Goal: Information Seeking & Learning: Learn about a topic

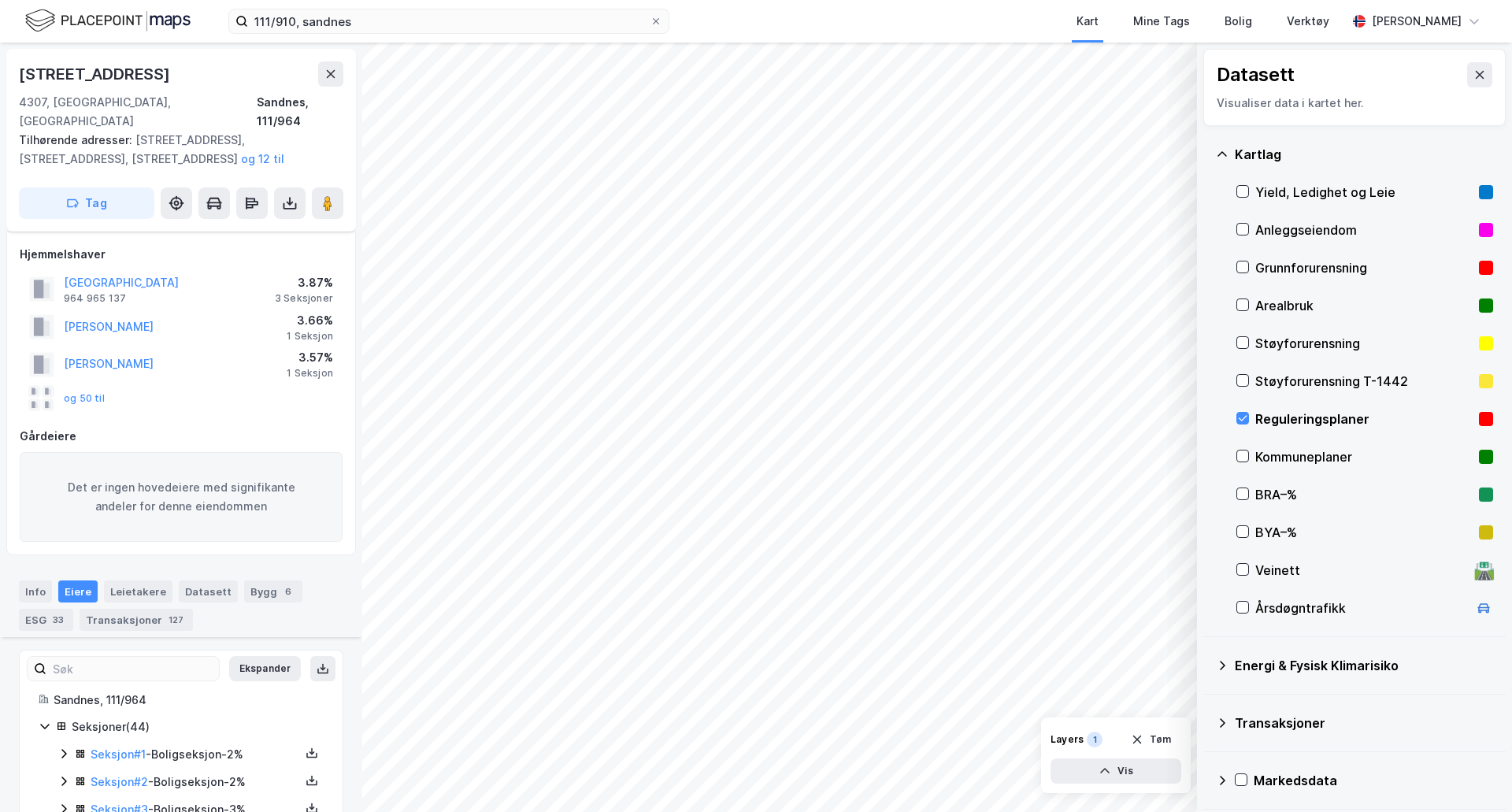
scroll to position [388, 0]
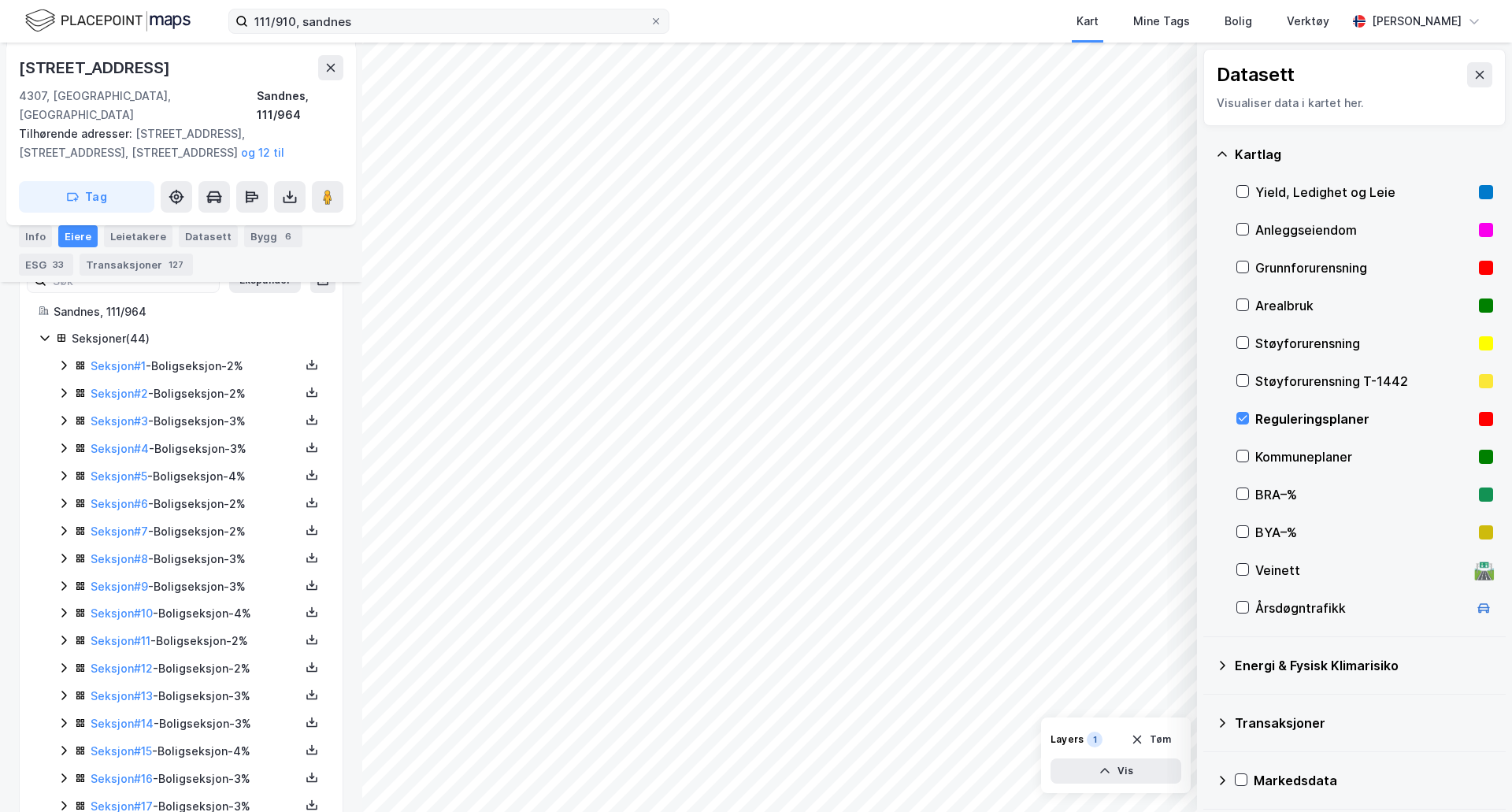
click at [655, 21] on icon at bounding box center [657, 22] width 10 height 10
click at [650, 21] on input "111/910, sandnes" at bounding box center [448, 22] width 401 height 24
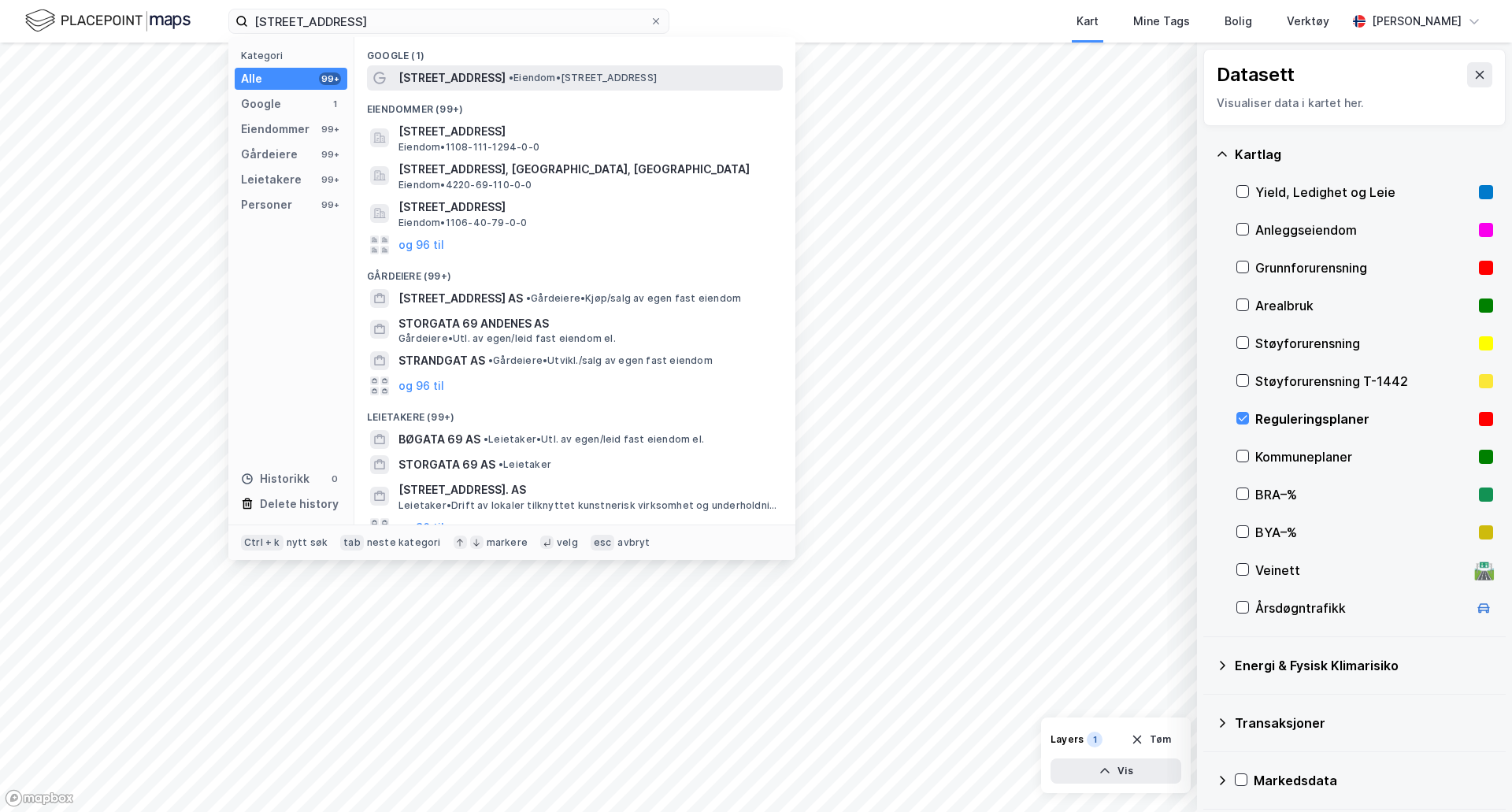
click at [509, 81] on span "• Eiendom • [STREET_ADDRESS]" at bounding box center [583, 77] width 148 height 13
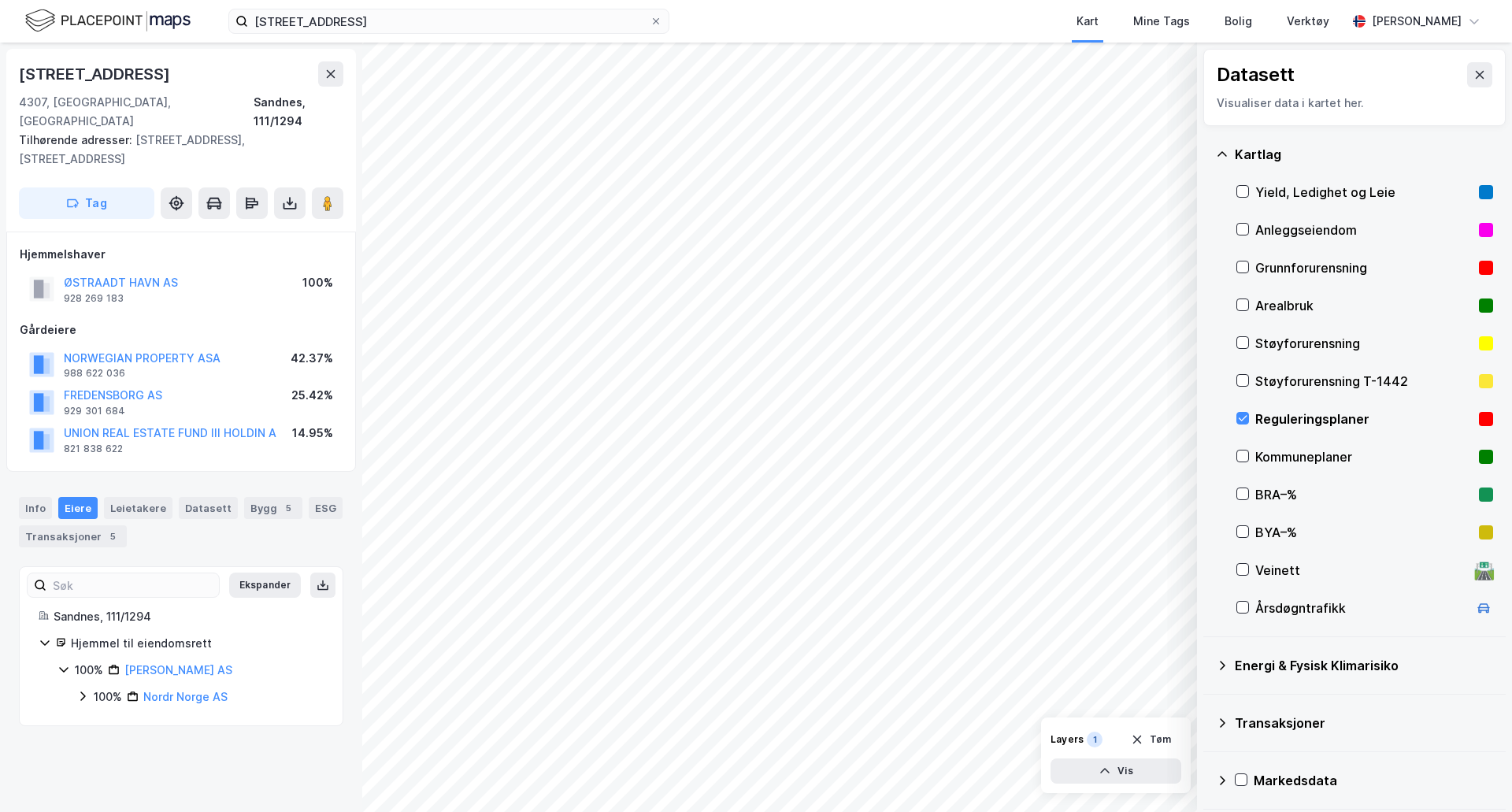
click at [1263, 415] on div "Reguleringsplaner" at bounding box center [1363, 418] width 217 height 19
click at [98, 273] on div "ØSTRAADT HAVN AS" at bounding box center [120, 282] width 114 height 19
click at [0, 0] on button "ØSTRAADT HAVN AS" at bounding box center [0, 0] width 0 height 0
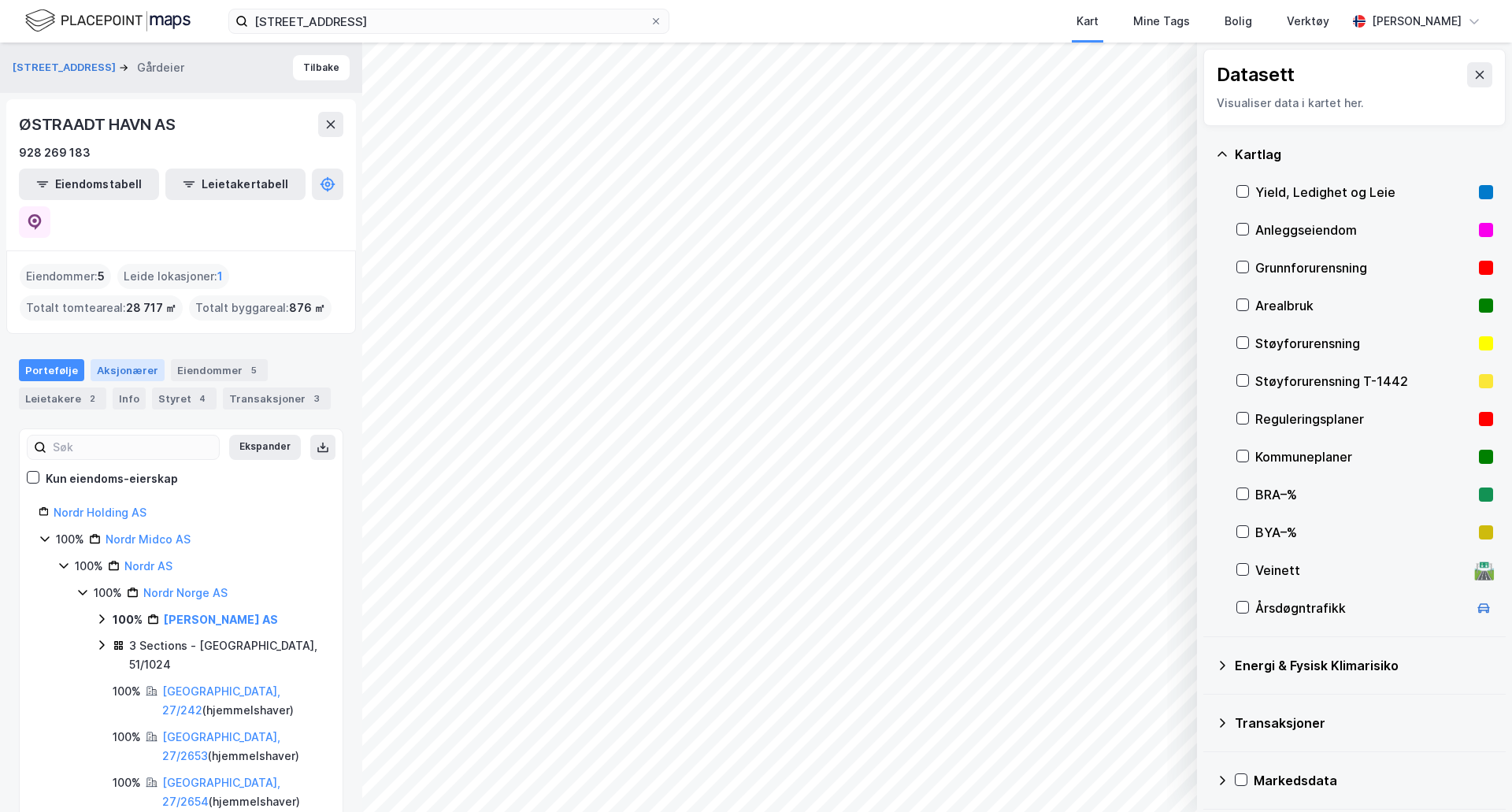
click at [113, 359] on div "Aksjonærer" at bounding box center [127, 370] width 74 height 22
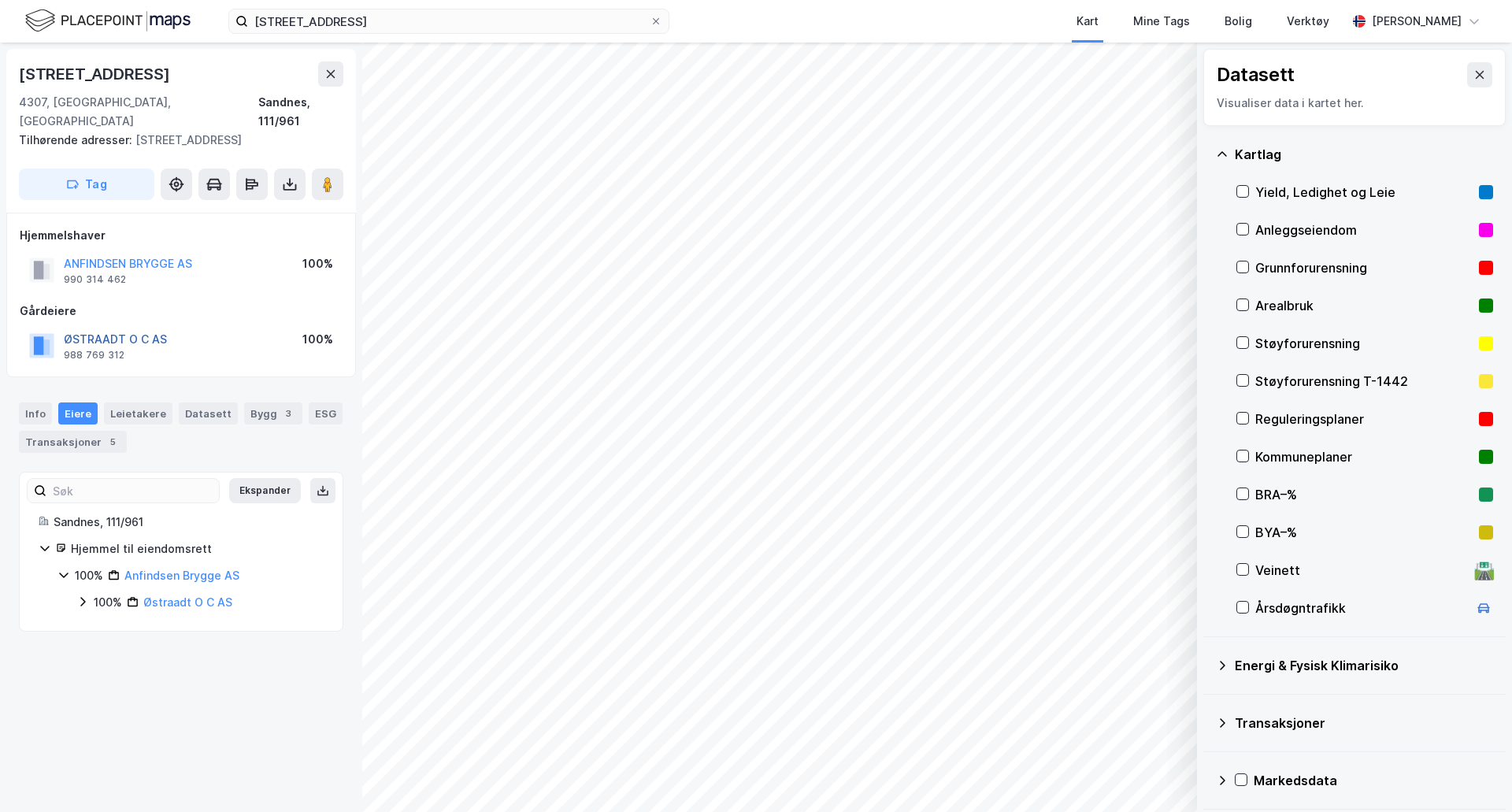
click at [0, 0] on button "ØSTRAADT O C AS" at bounding box center [0, 0] width 0 height 0
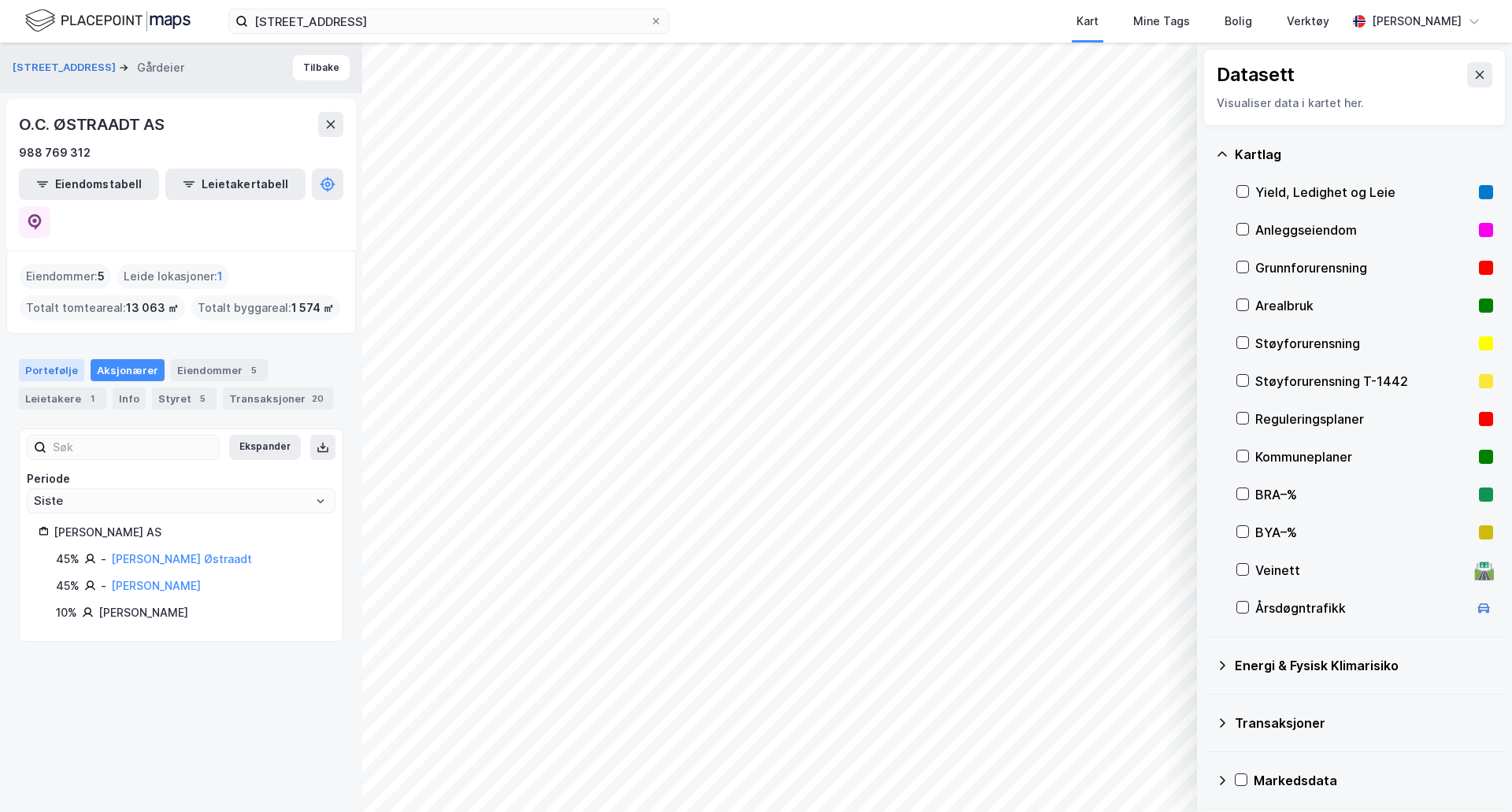
click at [59, 359] on div "Portefølje" at bounding box center [52, 370] width 65 height 22
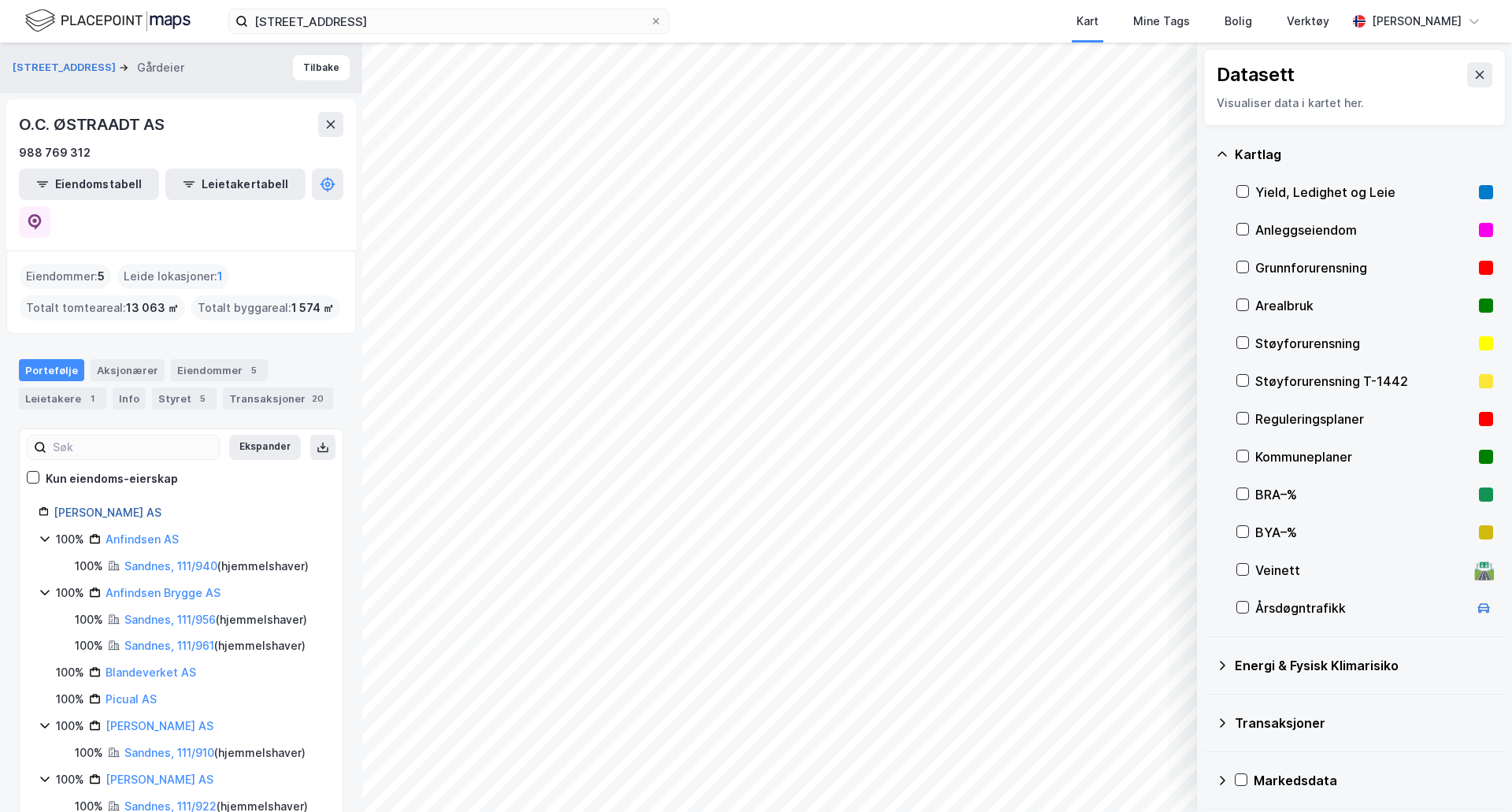
click at [113, 505] on link "[PERSON_NAME] AS" at bounding box center [107, 512] width 108 height 14
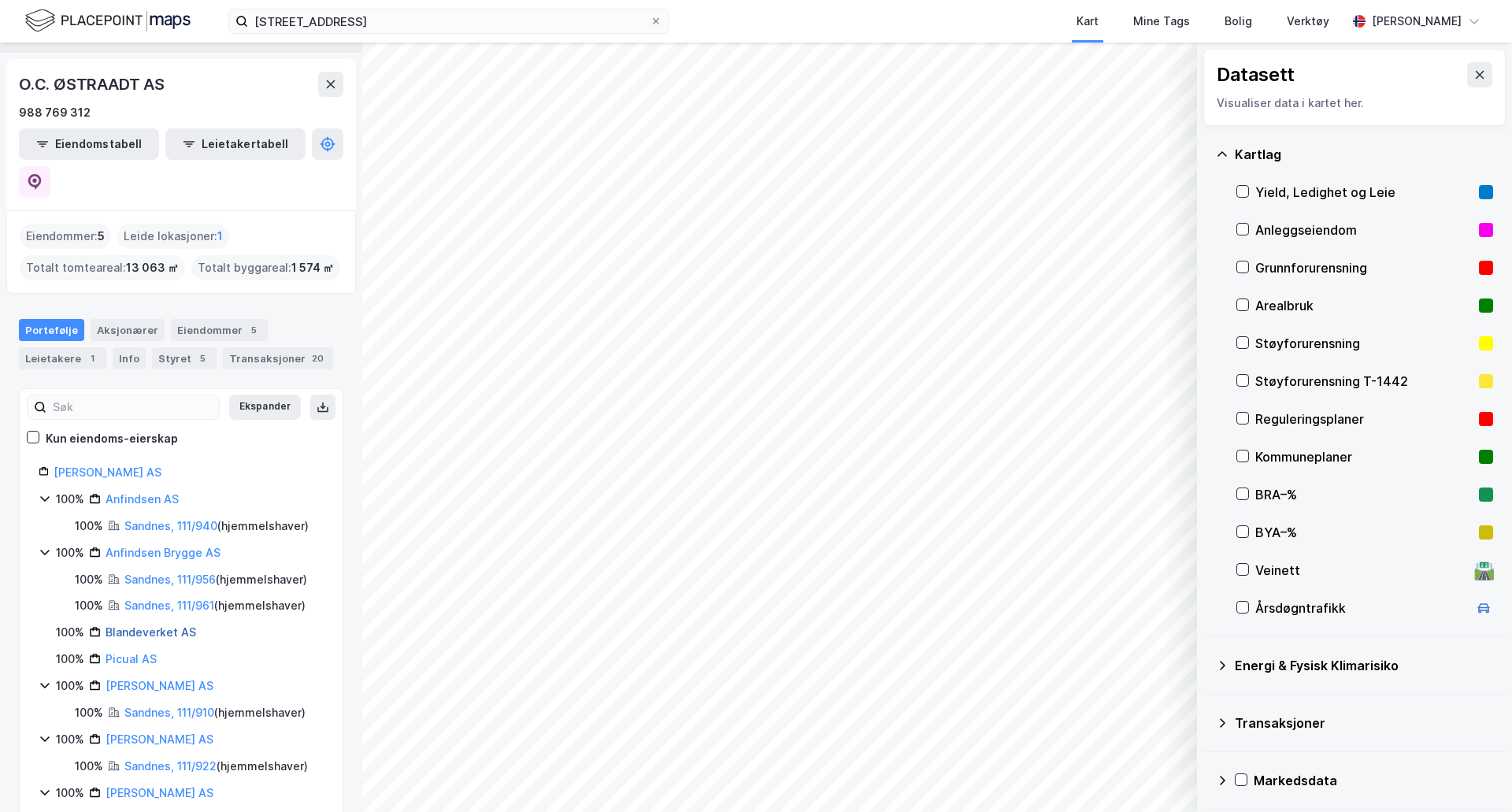
scroll to position [85, 0]
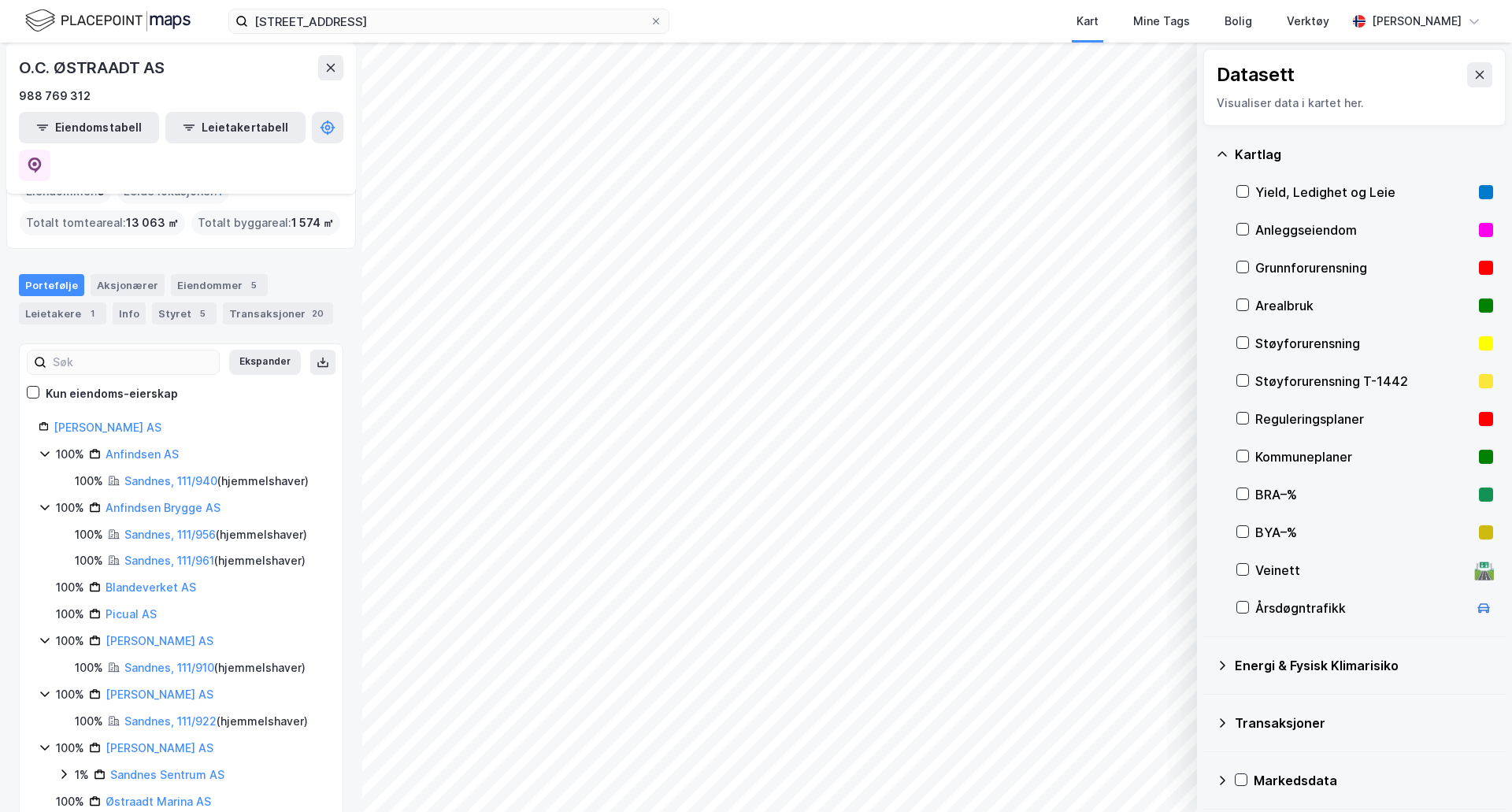
click at [137, 632] on div "100% Sina Haven AS 100% Sandnes, 111/910 ( hjemmelshaver )" at bounding box center [181, 655] width 285 height 46
click at [141, 632] on div "[PERSON_NAME] AS" at bounding box center [160, 641] width 108 height 19
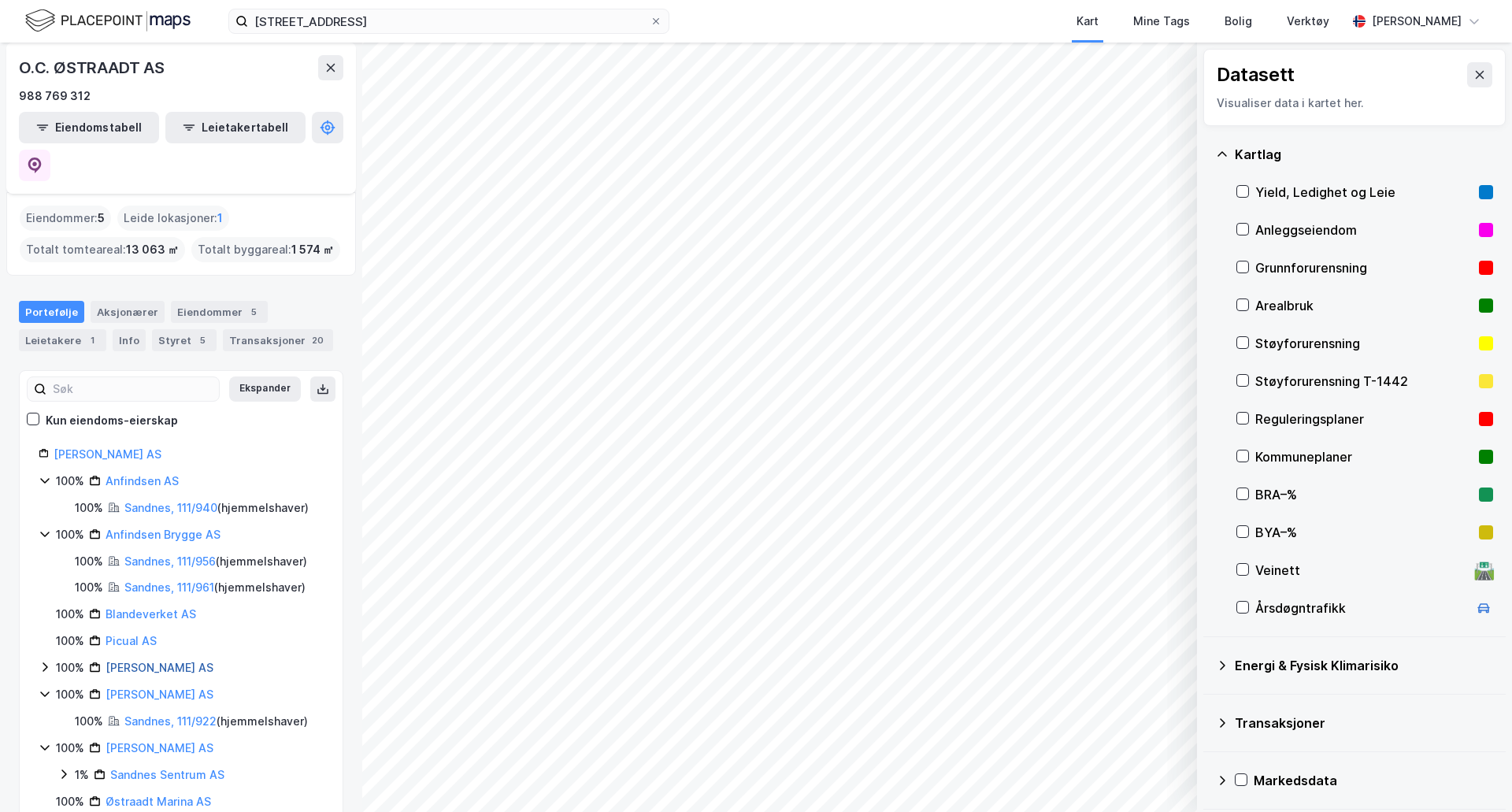
click at [141, 660] on link "[PERSON_NAME] AS" at bounding box center [160, 667] width 108 height 14
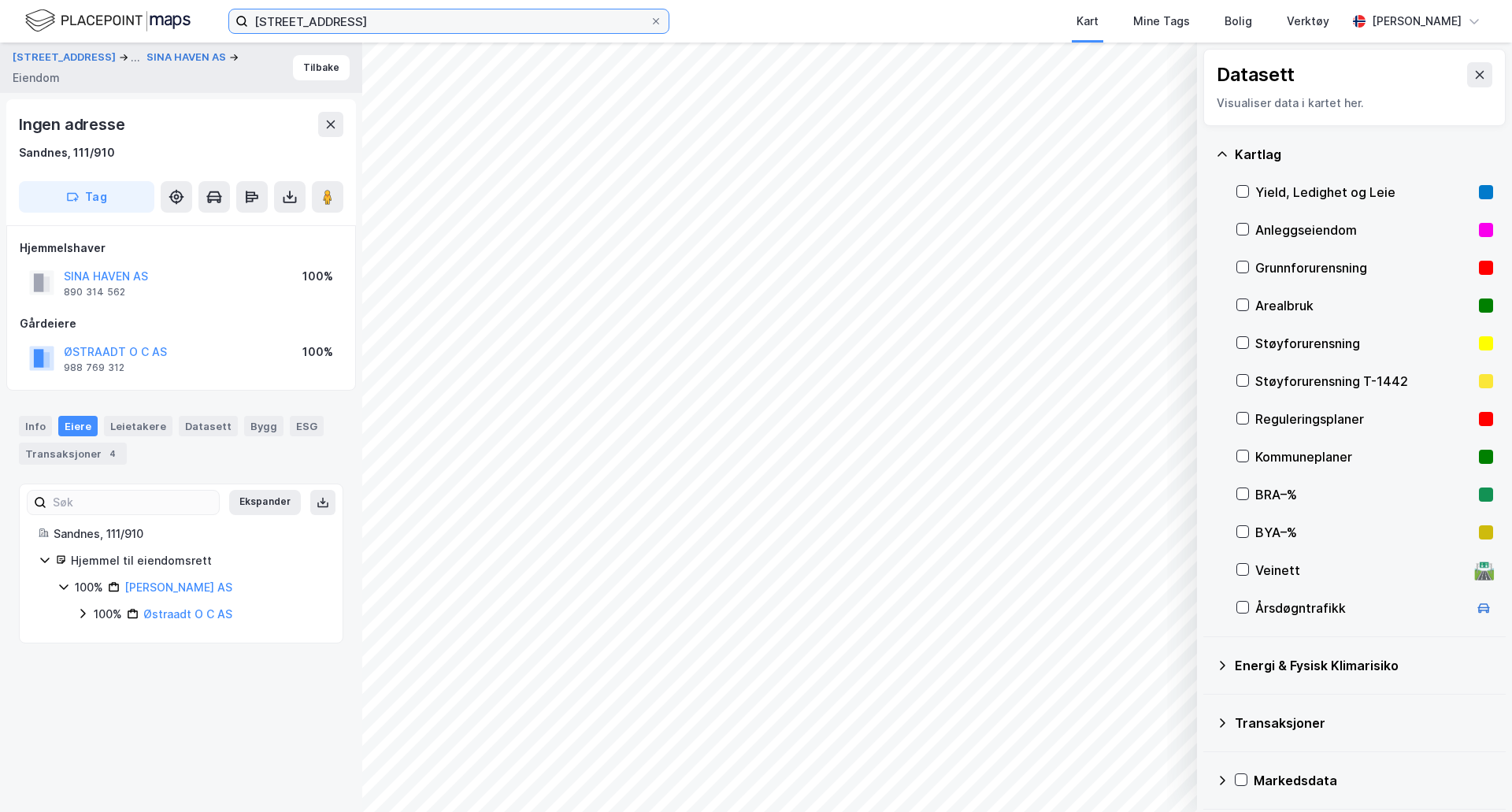
click at [321, 20] on input "[STREET_ADDRESS]" at bounding box center [448, 22] width 401 height 24
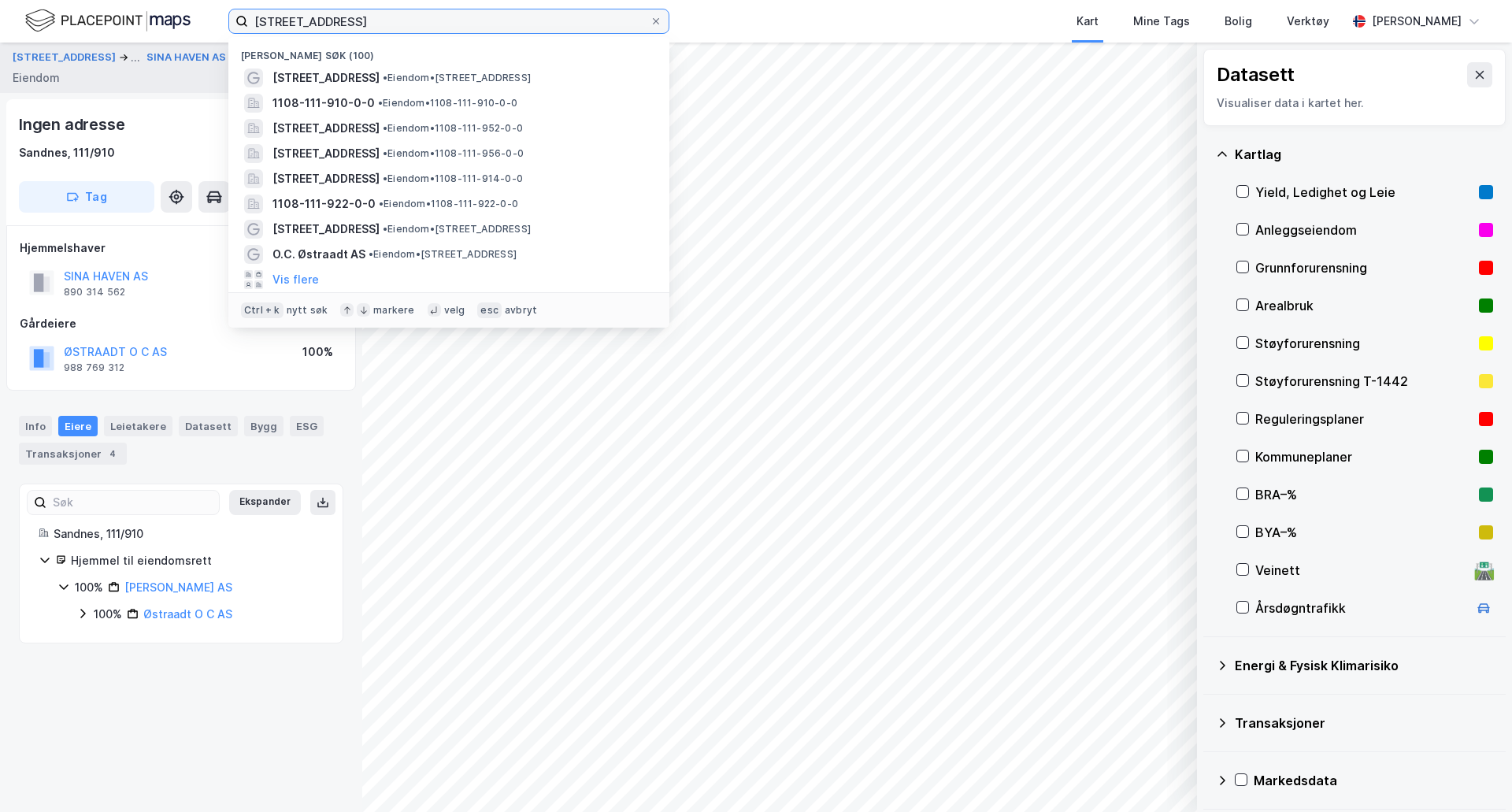
click at [321, 20] on input "[STREET_ADDRESS]" at bounding box center [448, 22] width 401 height 24
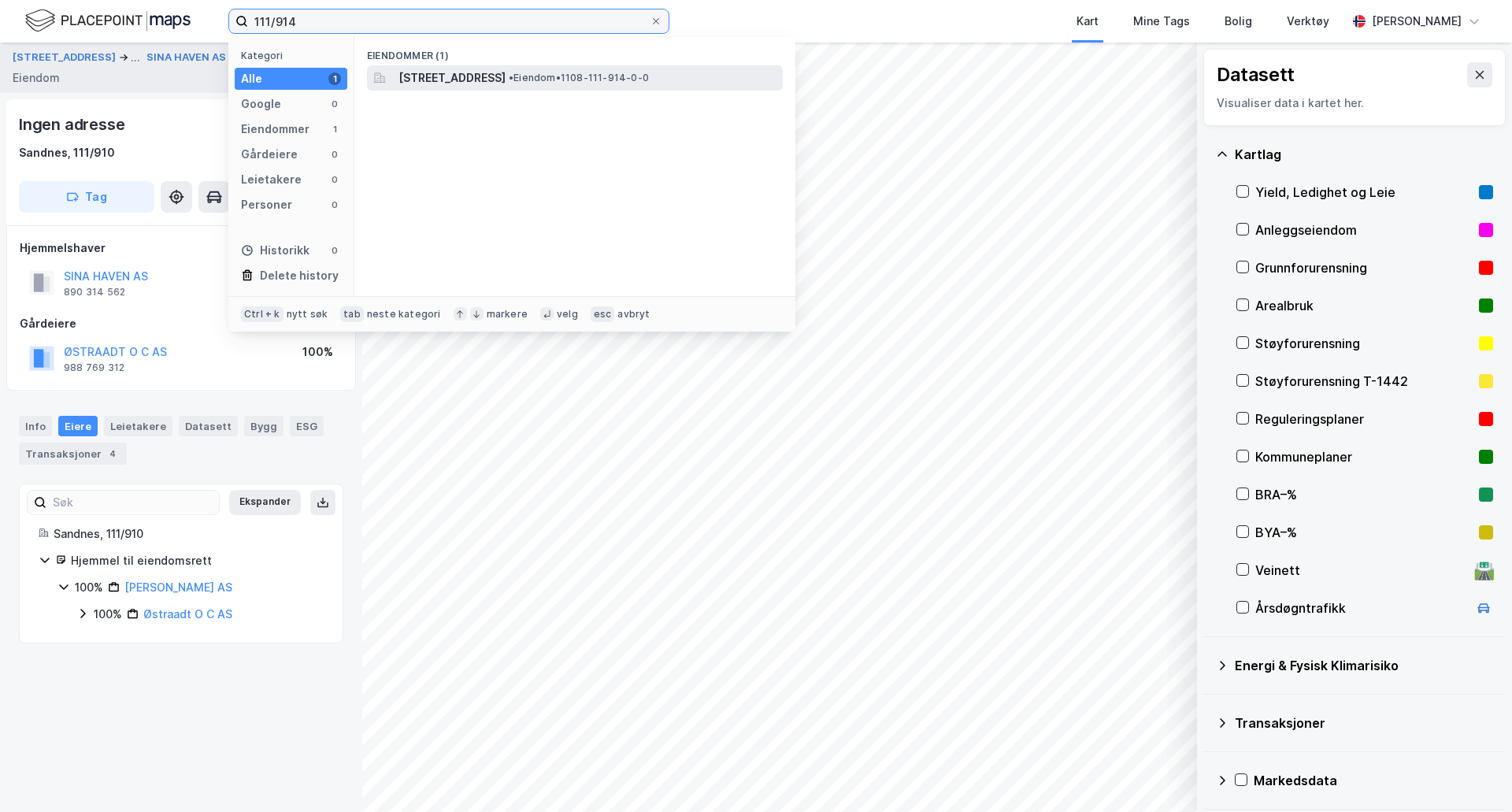
type input "111/914"
click at [625, 67] on div "[STREET_ADDRESS] • Eiendom • 1108-111-914-0-0" at bounding box center [575, 77] width 416 height 25
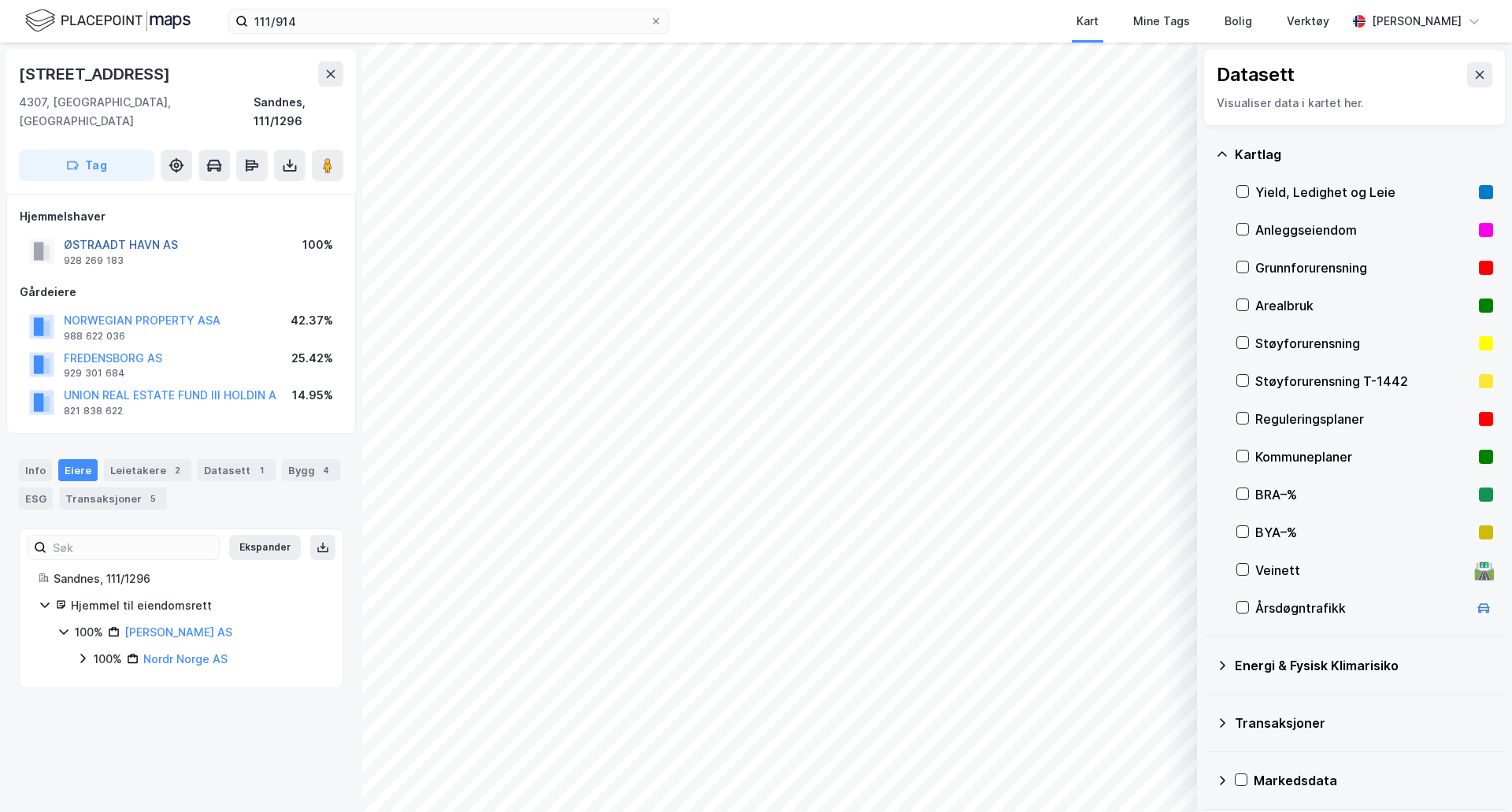
click at [0, 0] on button "ØSTRAADT HAVN AS" at bounding box center [0, 0] width 0 height 0
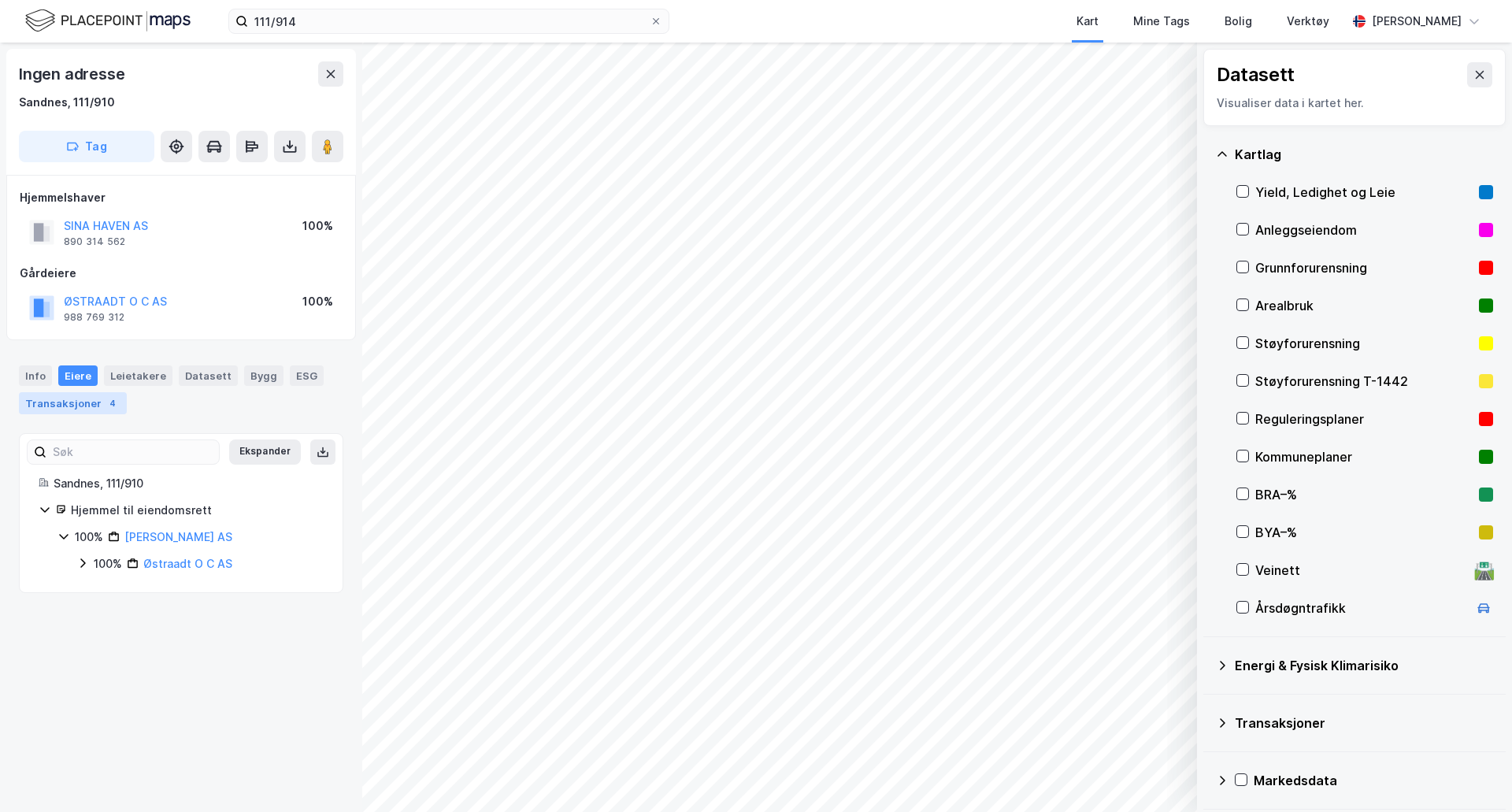
click at [94, 393] on div "Transaksjoner 4" at bounding box center [72, 403] width 108 height 22
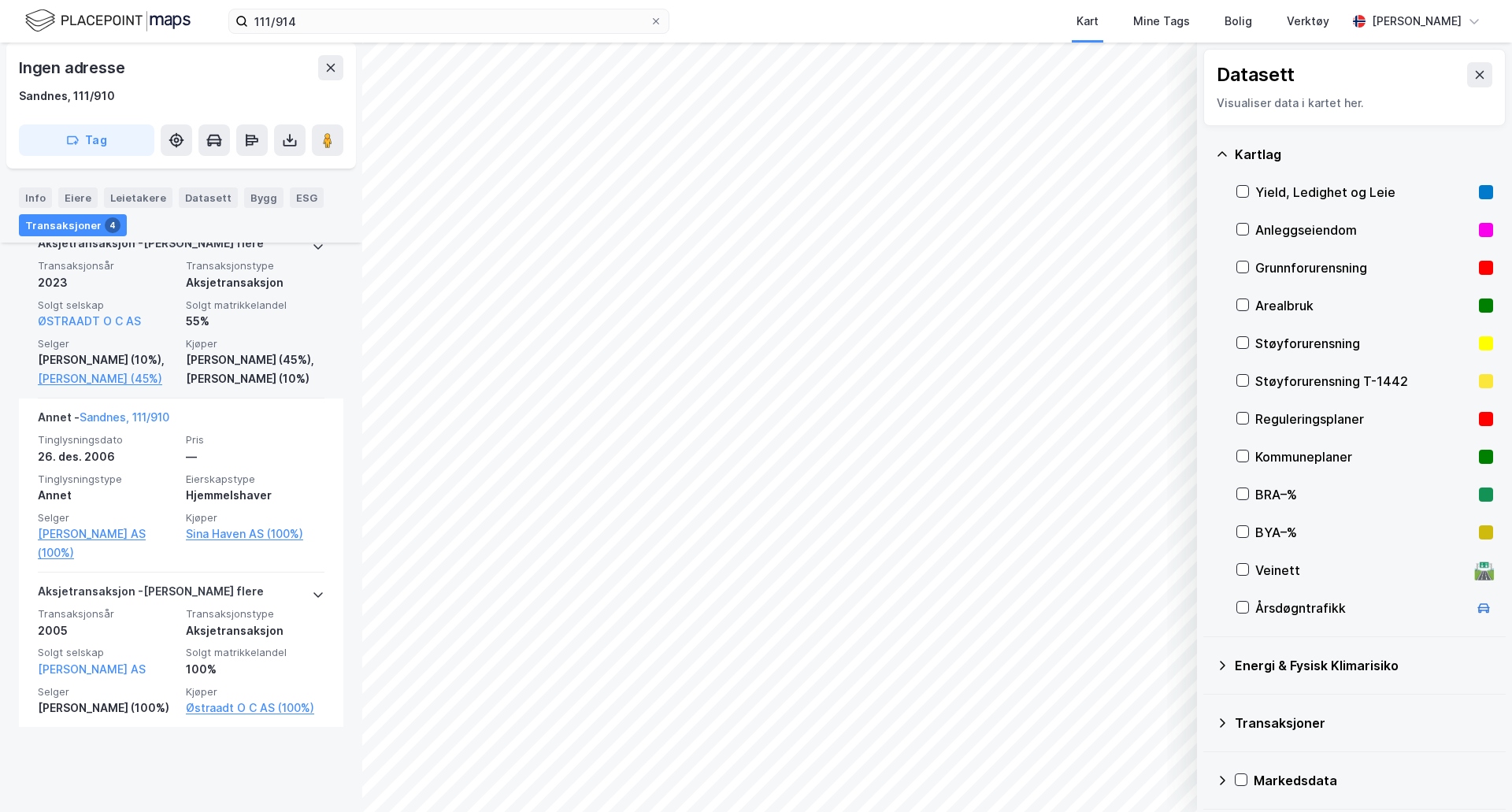
scroll to position [649, 0]
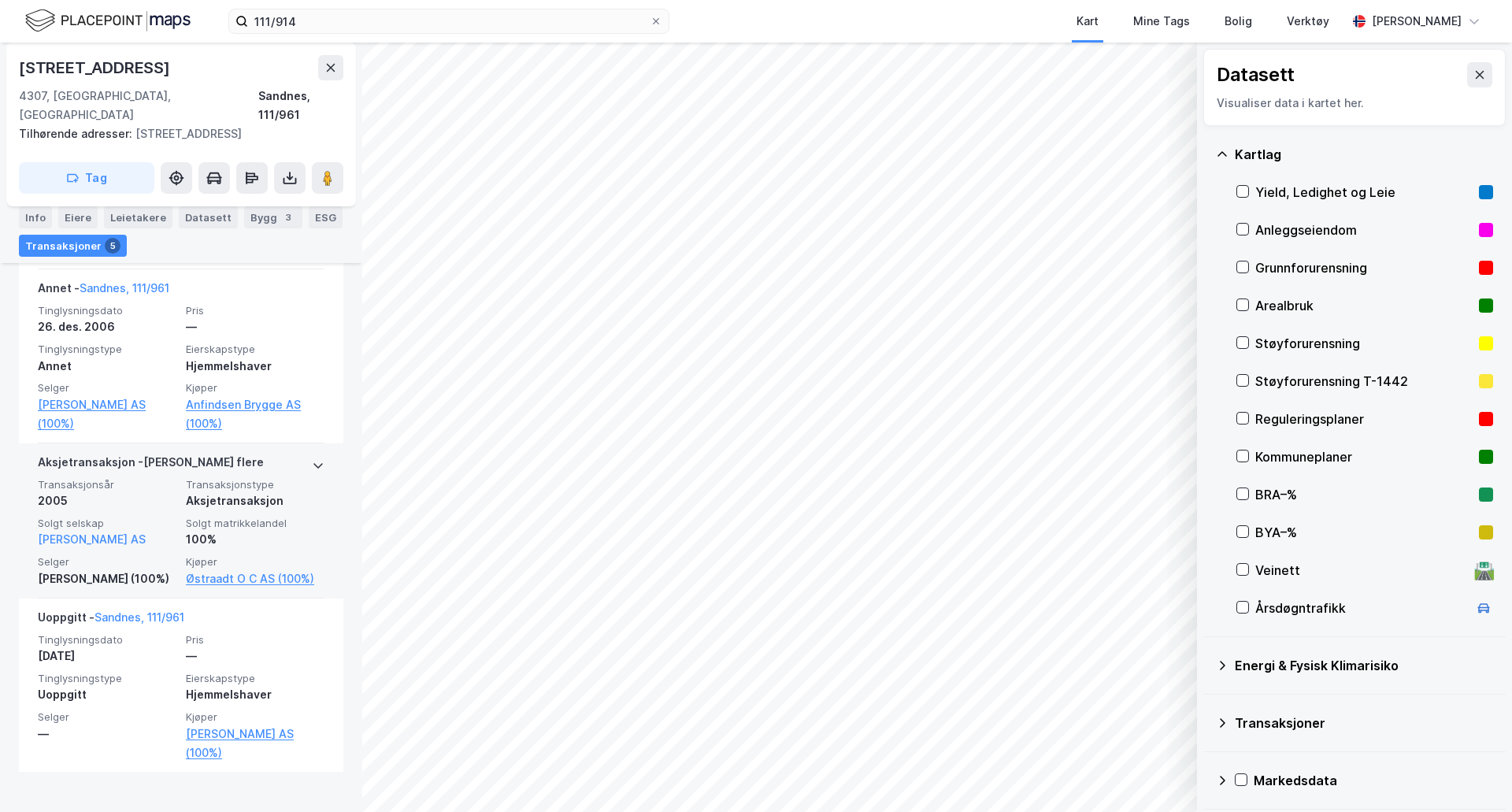
scroll to position [843, 0]
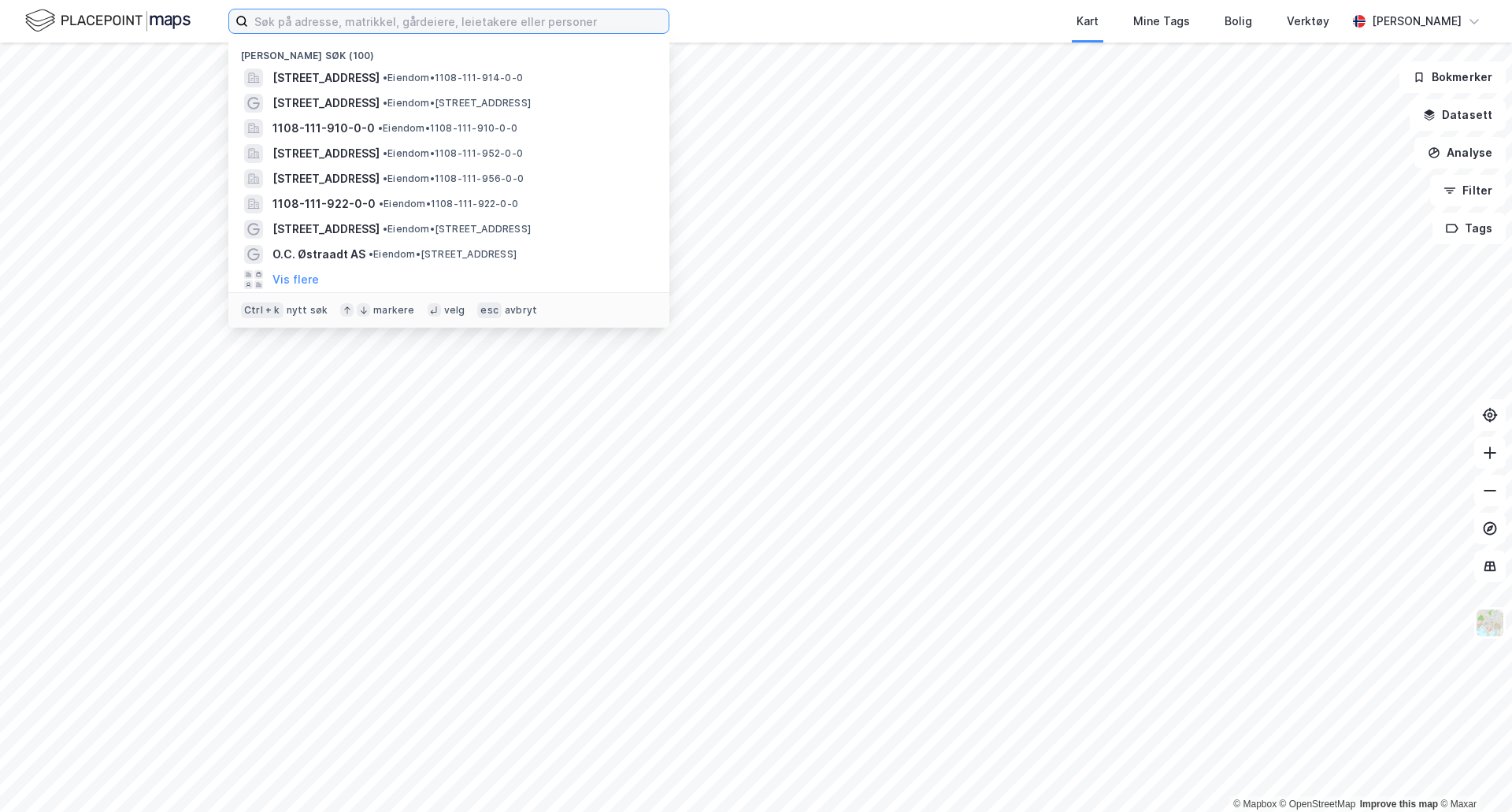
click at [422, 11] on input at bounding box center [458, 22] width 421 height 24
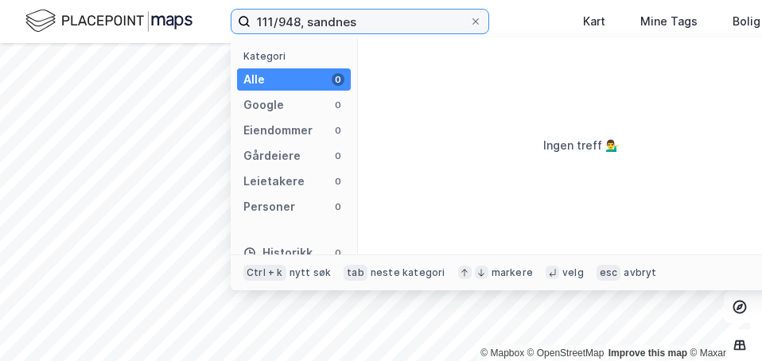
click at [285, 22] on input "111/948, sandnes" at bounding box center [359, 22] width 219 height 24
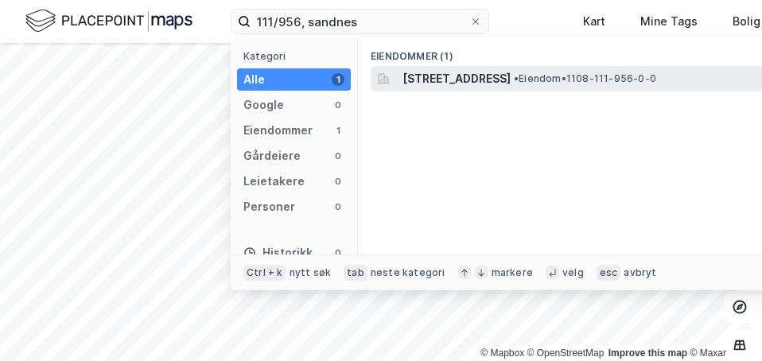
click at [444, 87] on span "[STREET_ADDRESS]" at bounding box center [456, 78] width 108 height 19
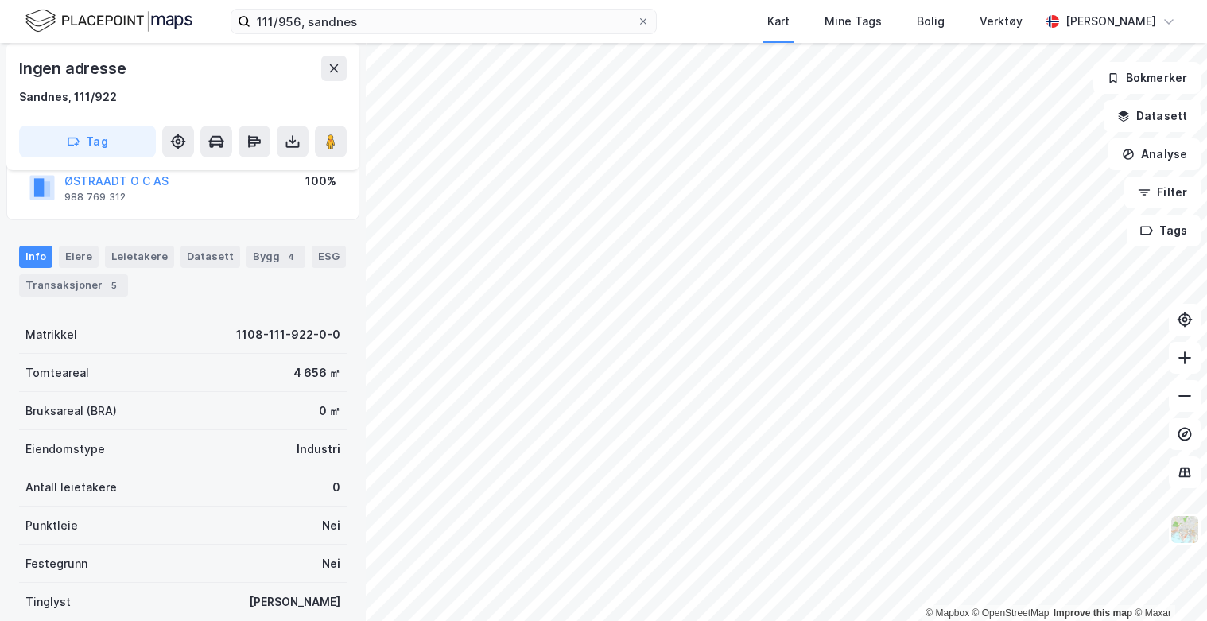
scroll to position [159, 0]
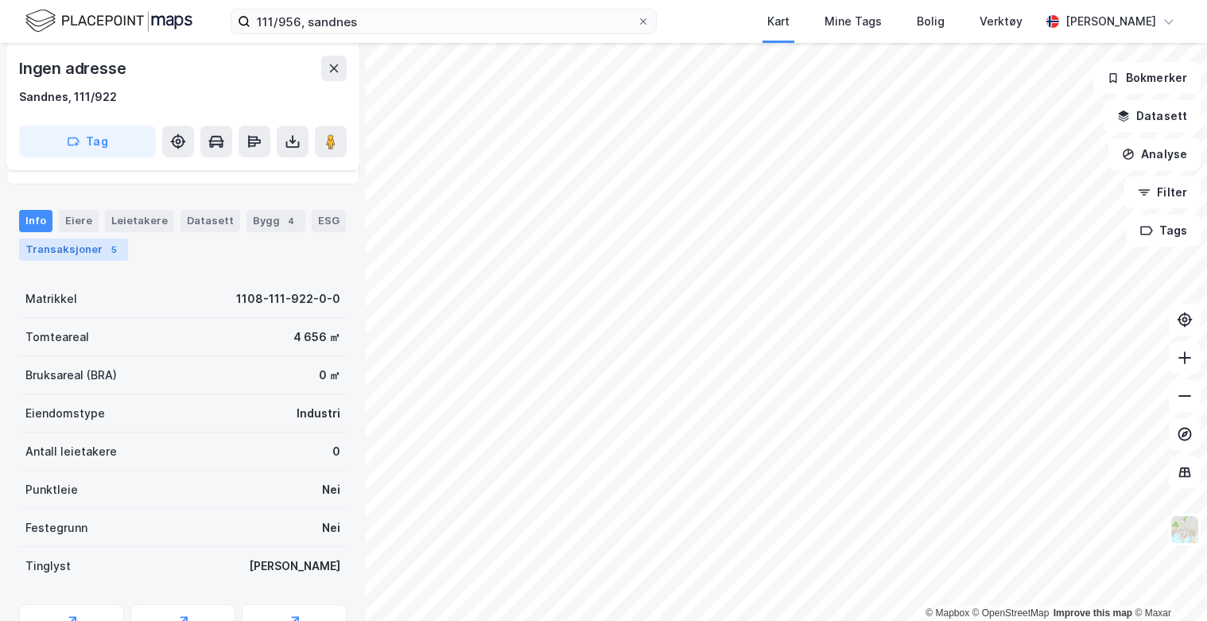
click at [96, 256] on div "Transaksjoner 5" at bounding box center [73, 250] width 109 height 22
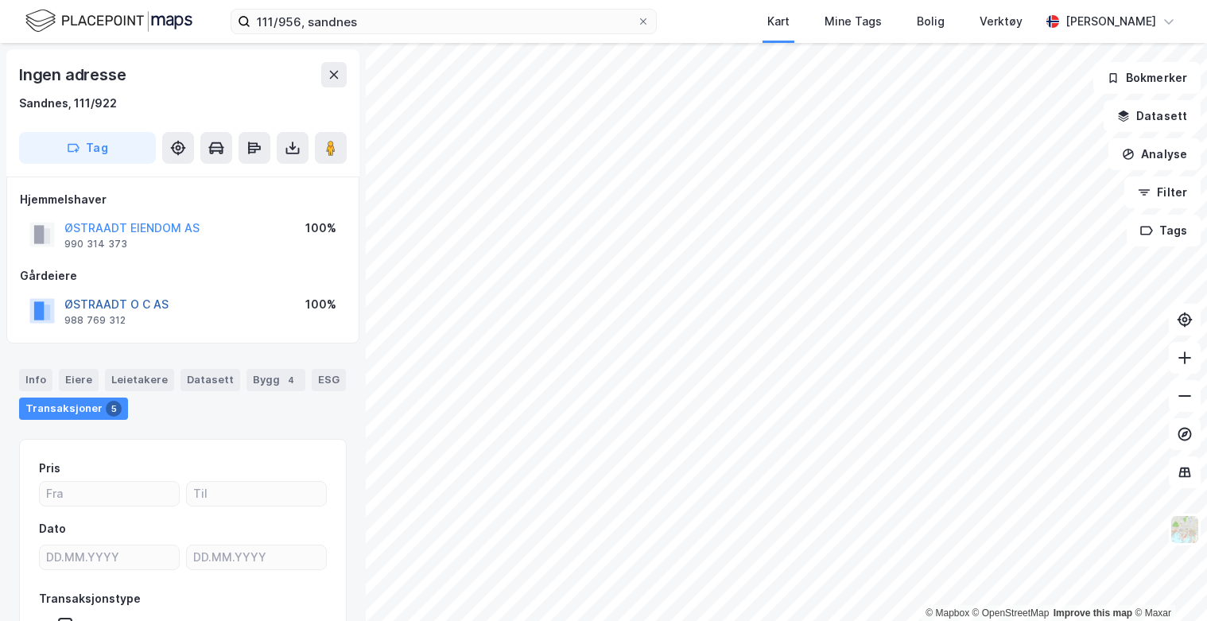
click at [0, 0] on button "ØSTRAADT O C AS" at bounding box center [0, 0] width 0 height 0
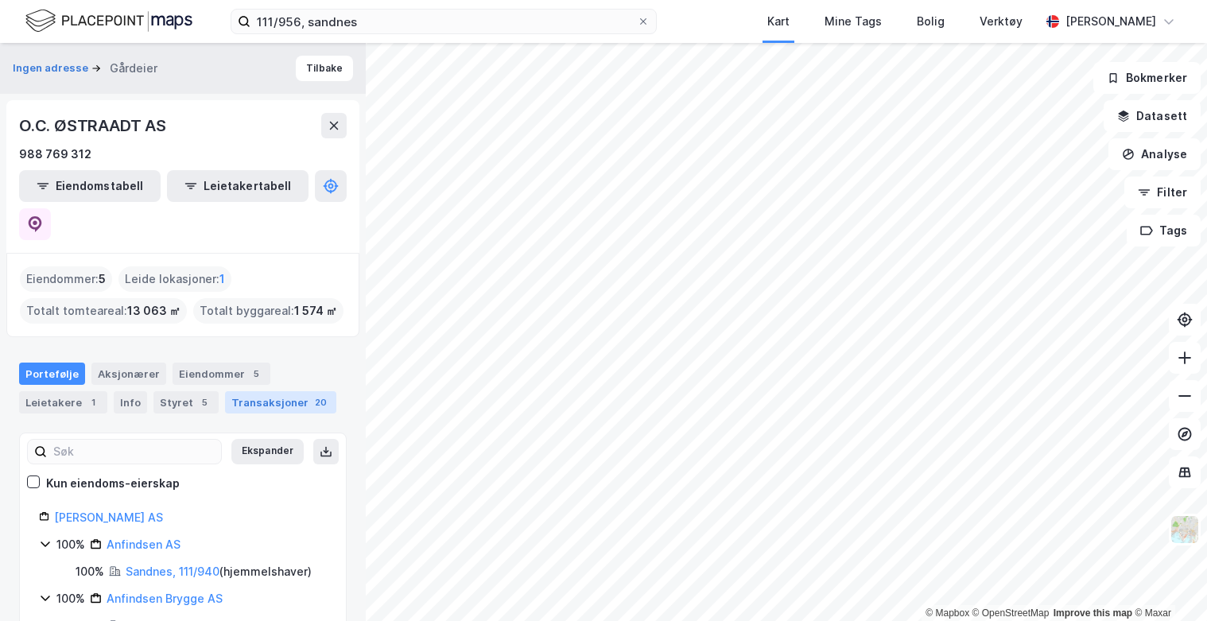
click at [256, 391] on div "Transaksjoner 20" at bounding box center [280, 402] width 111 height 22
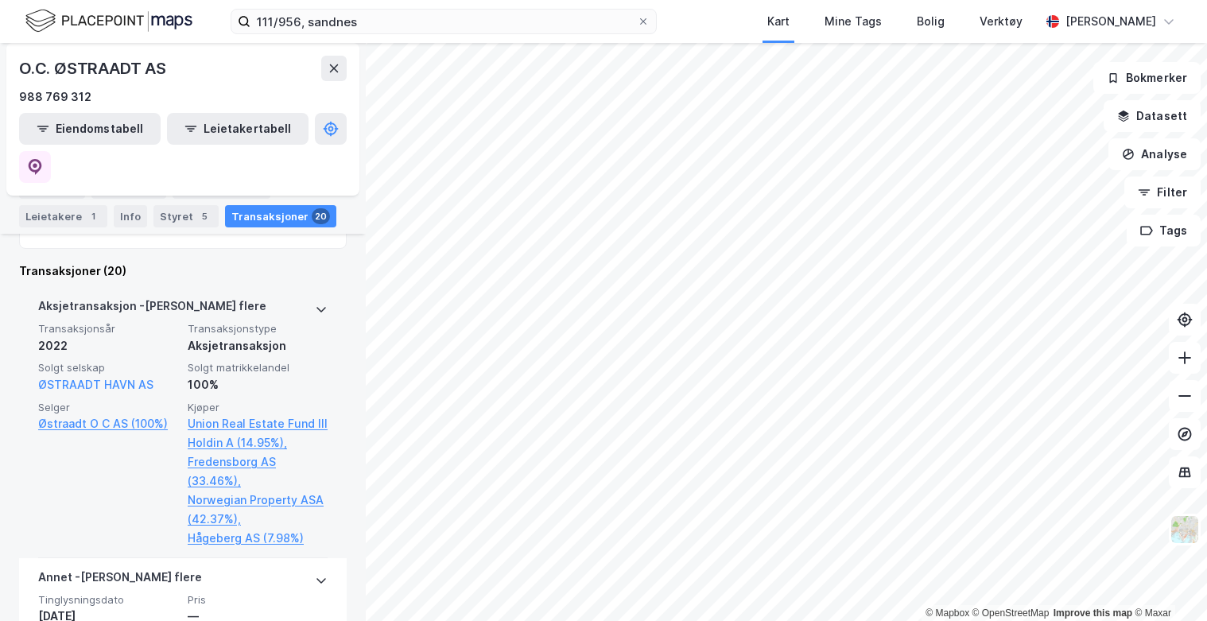
scroll to position [389, 0]
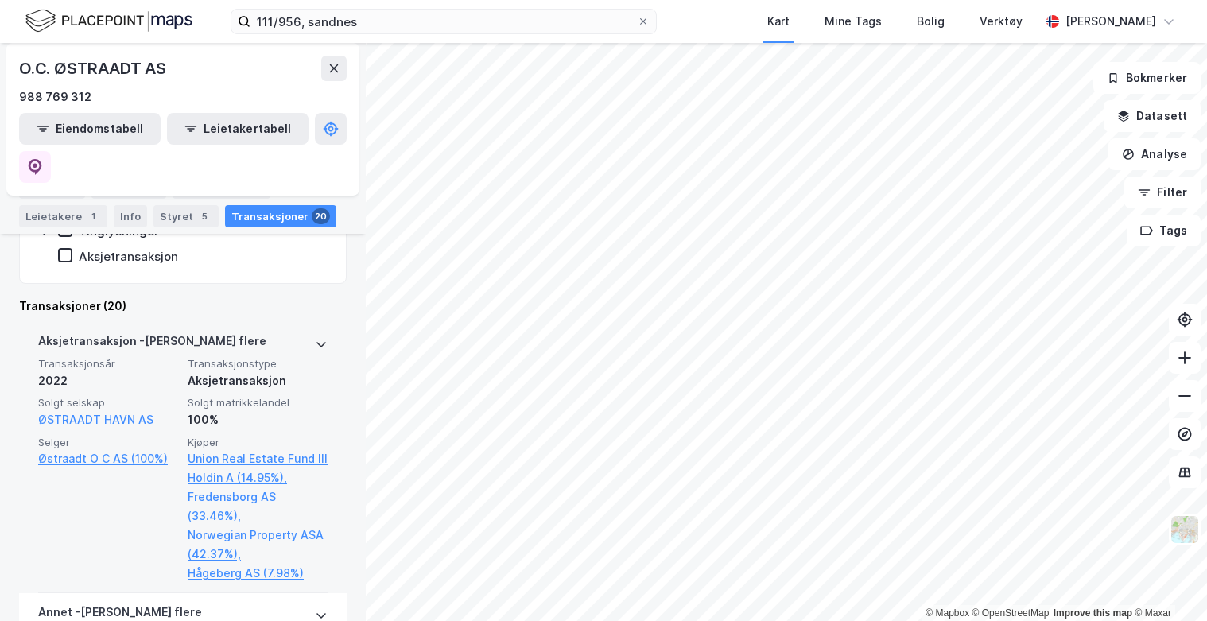
click at [298, 332] on div "Aksjetransaksjon - Gjelder flere" at bounding box center [182, 344] width 289 height 25
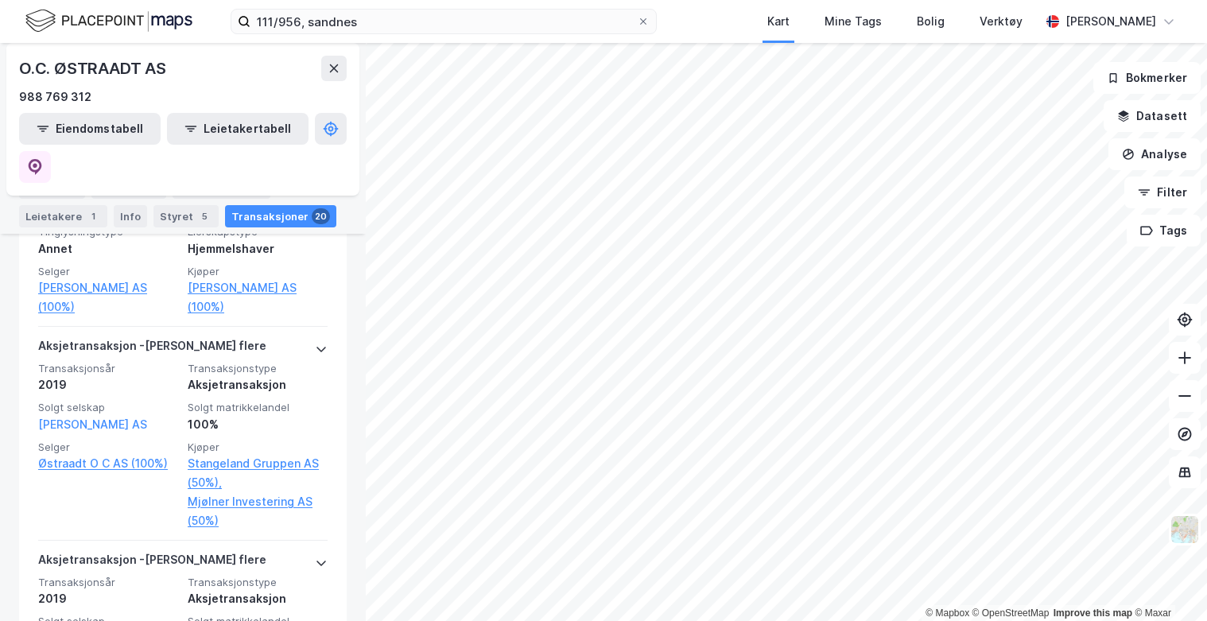
scroll to position [1025, 0]
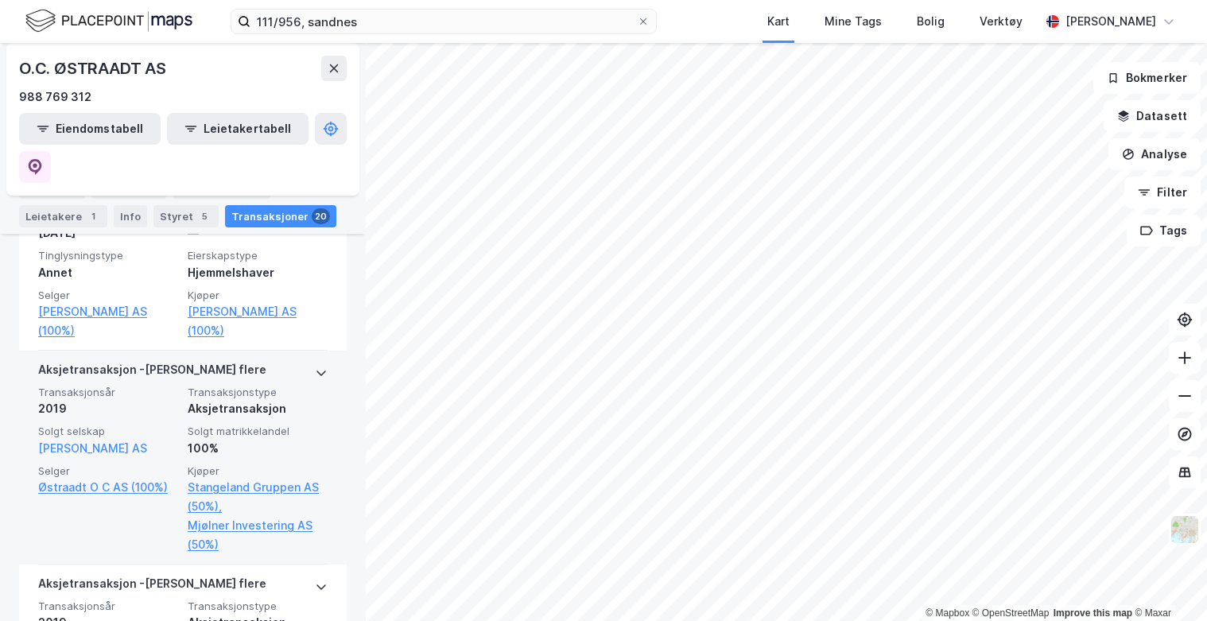
click at [298, 360] on div "Aksjetransaksjon - Gjelder flere" at bounding box center [182, 372] width 289 height 25
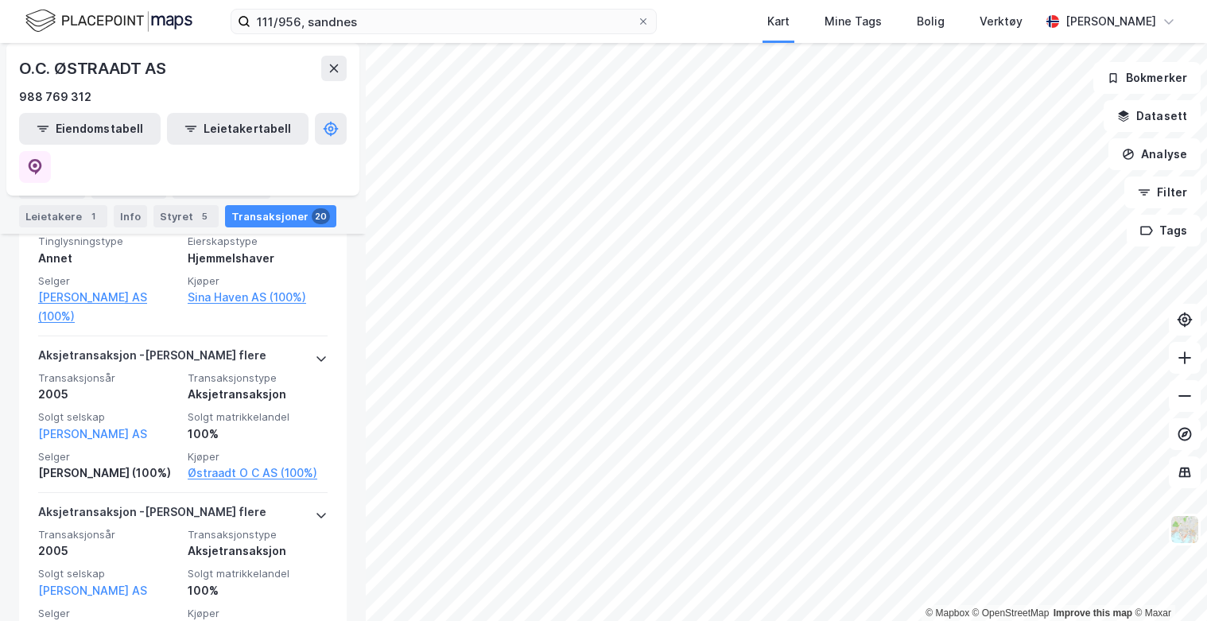
scroll to position [4035, 0]
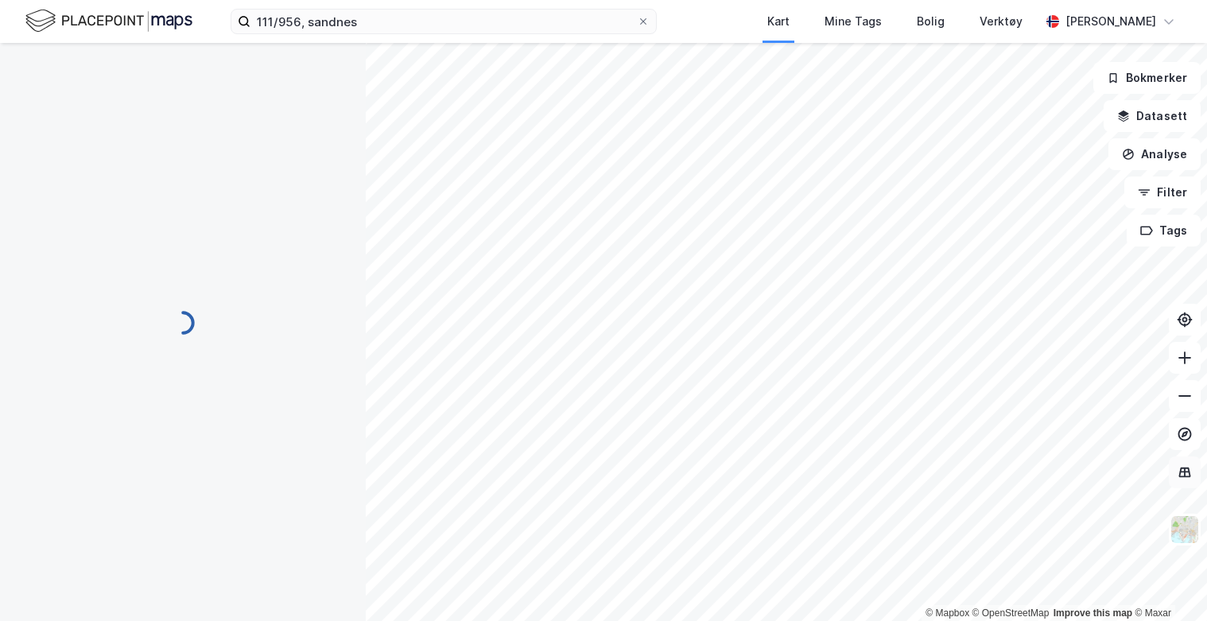
scroll to position [2, 0]
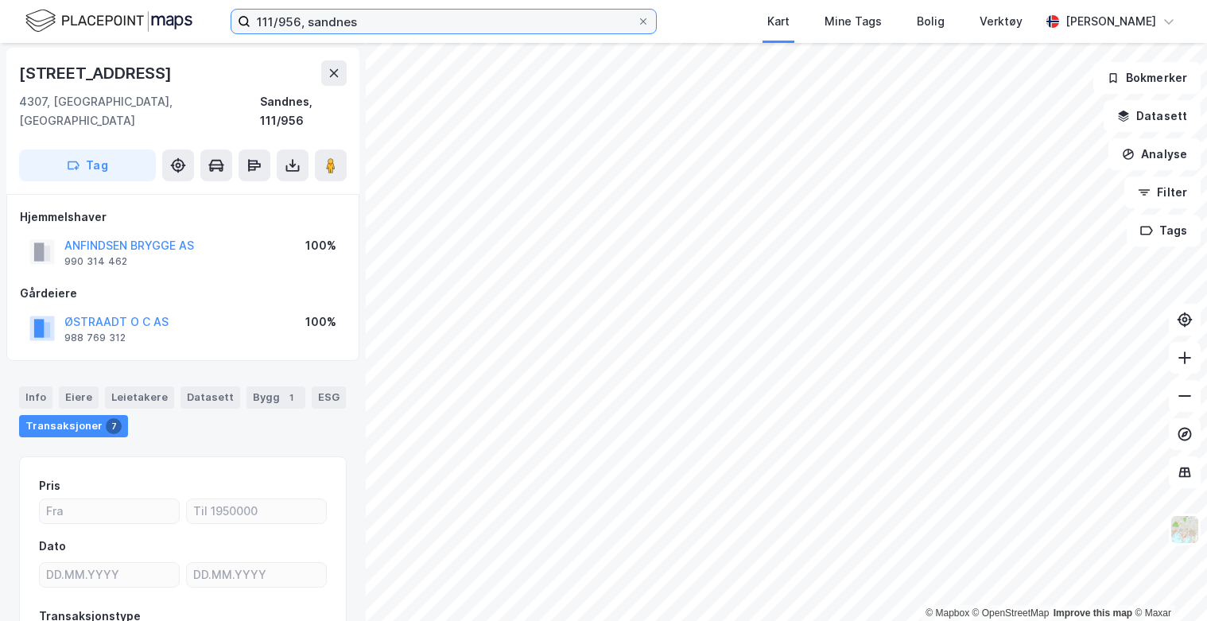
click at [335, 23] on input "111/956, sandnes" at bounding box center [443, 22] width 386 height 24
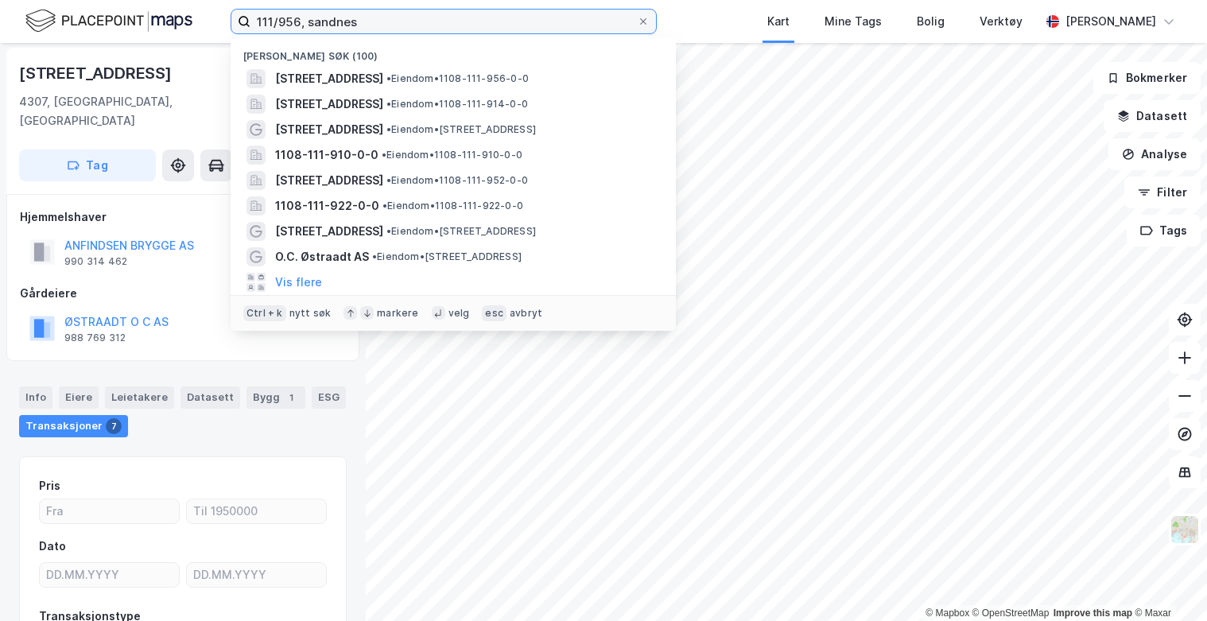
click at [335, 24] on input "111/956, sandnes" at bounding box center [443, 22] width 386 height 24
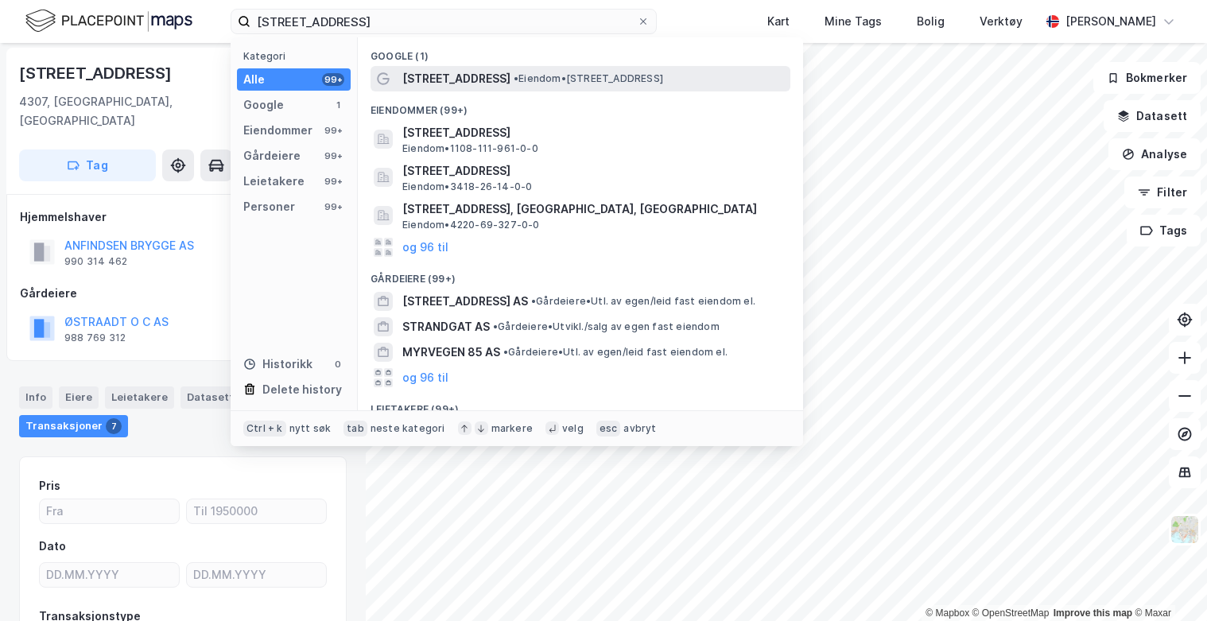
click at [518, 76] on span "• Eiendom • Strandgata 85, 4307 Sandnes" at bounding box center [588, 78] width 149 height 13
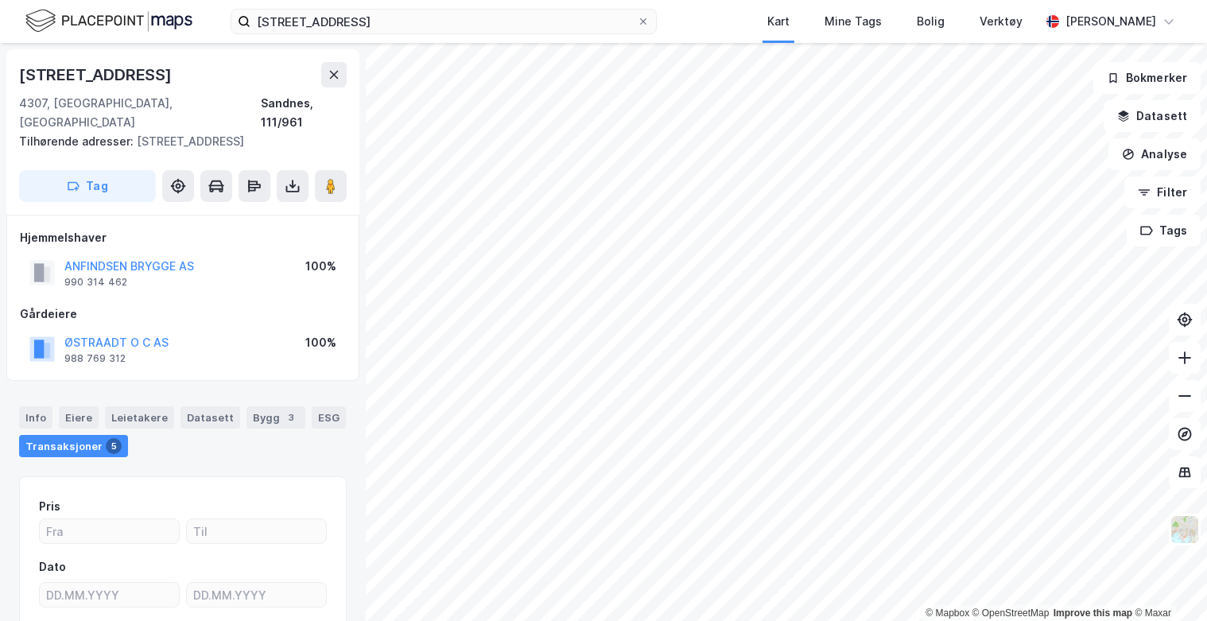
scroll to position [2, 0]
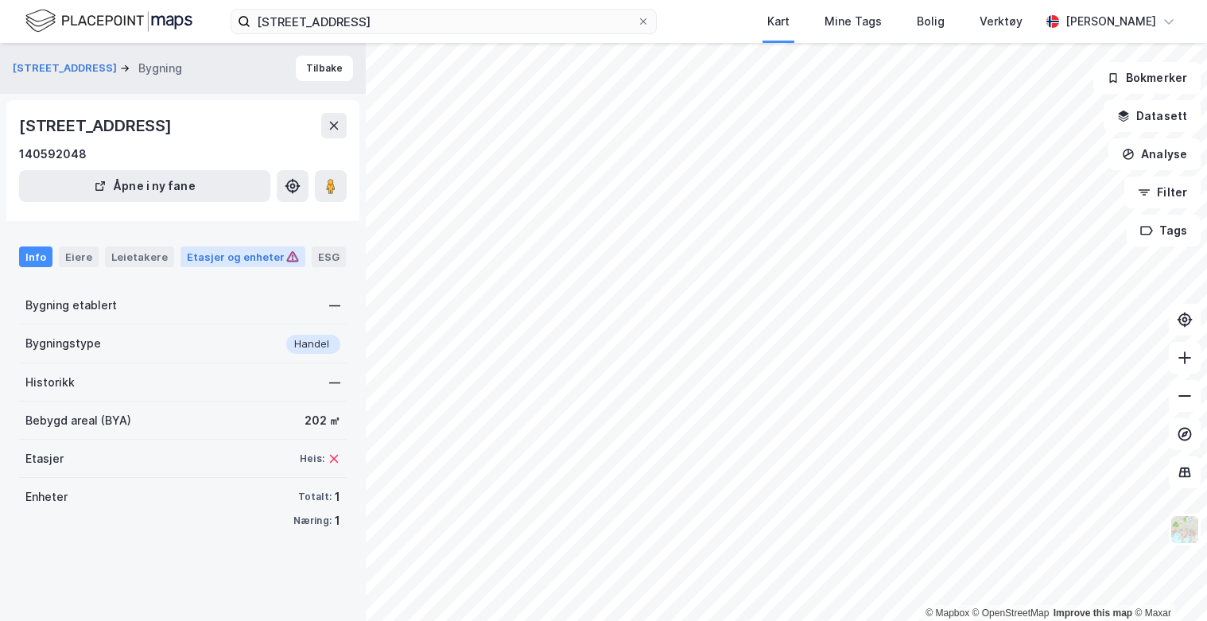
click at [223, 263] on div "Etasjer og enheter" at bounding box center [243, 257] width 112 height 14
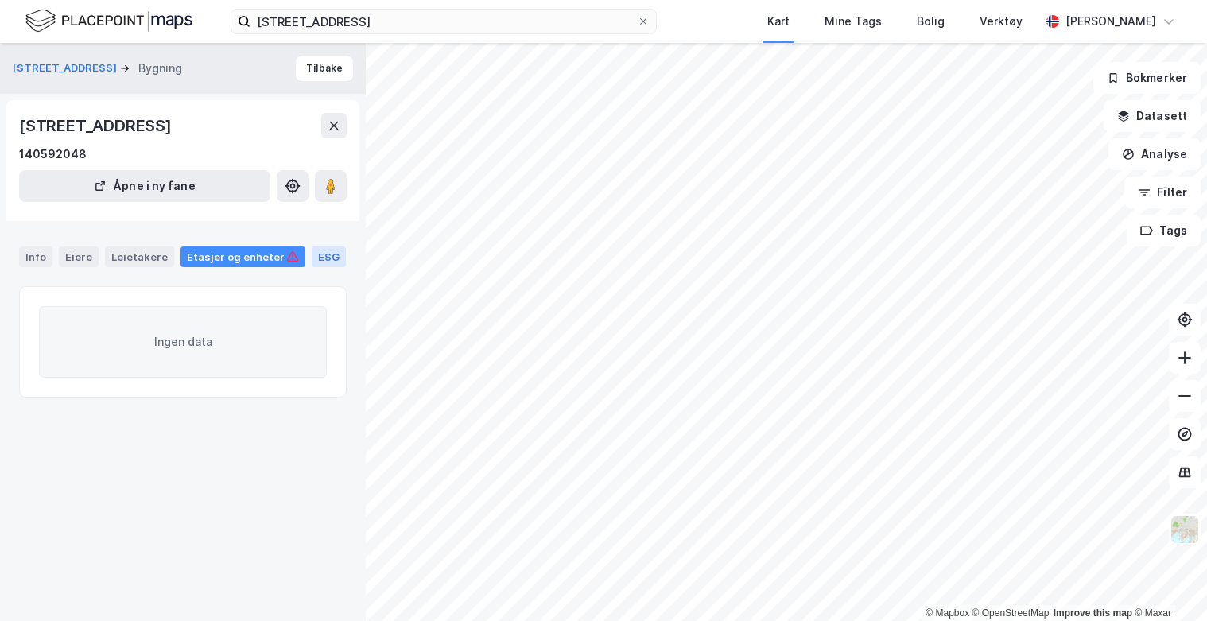
click at [312, 258] on div "ESG" at bounding box center [329, 256] width 34 height 21
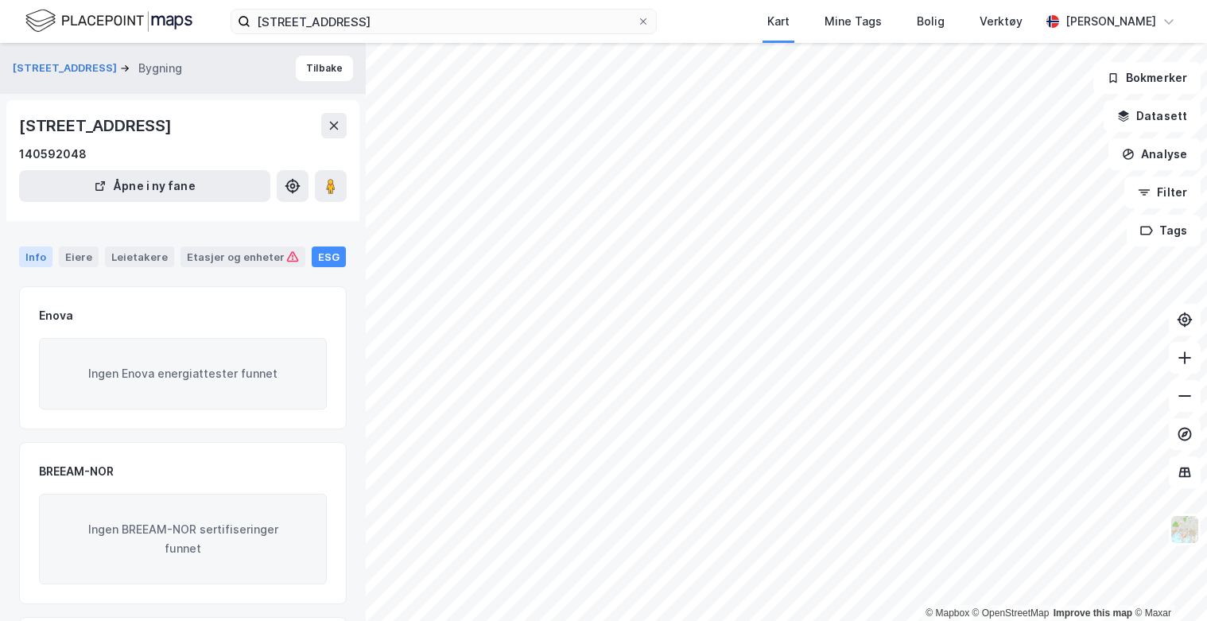
click at [30, 254] on div "Info" at bounding box center [35, 256] width 33 height 21
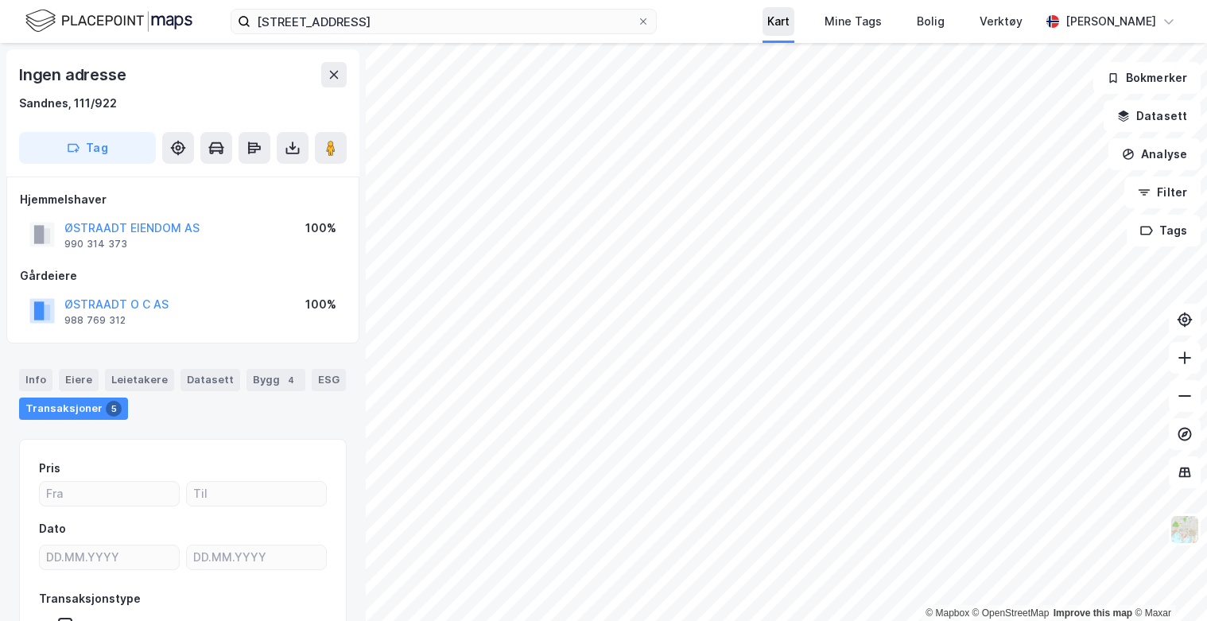
scroll to position [2, 0]
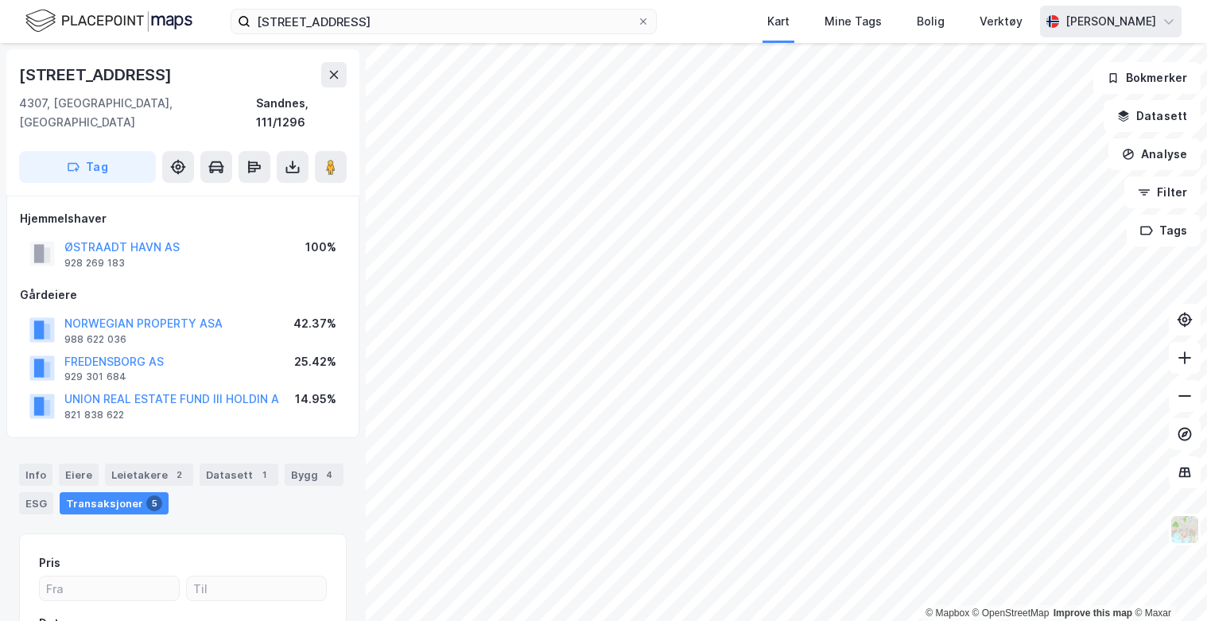
scroll to position [2, 0]
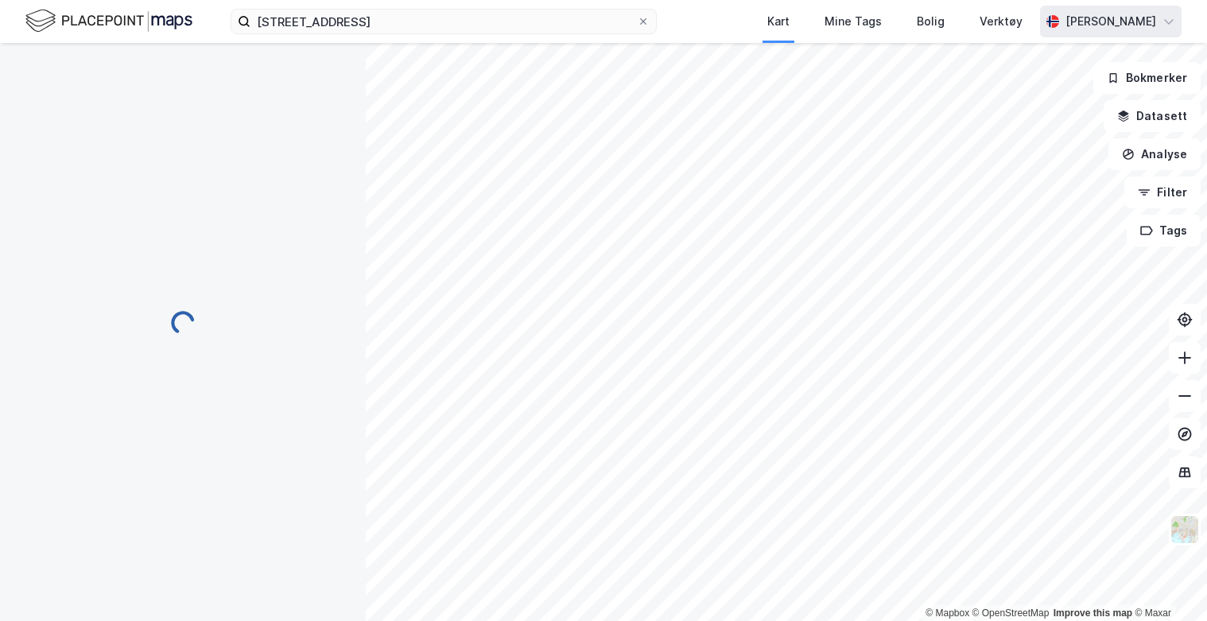
scroll to position [2, 0]
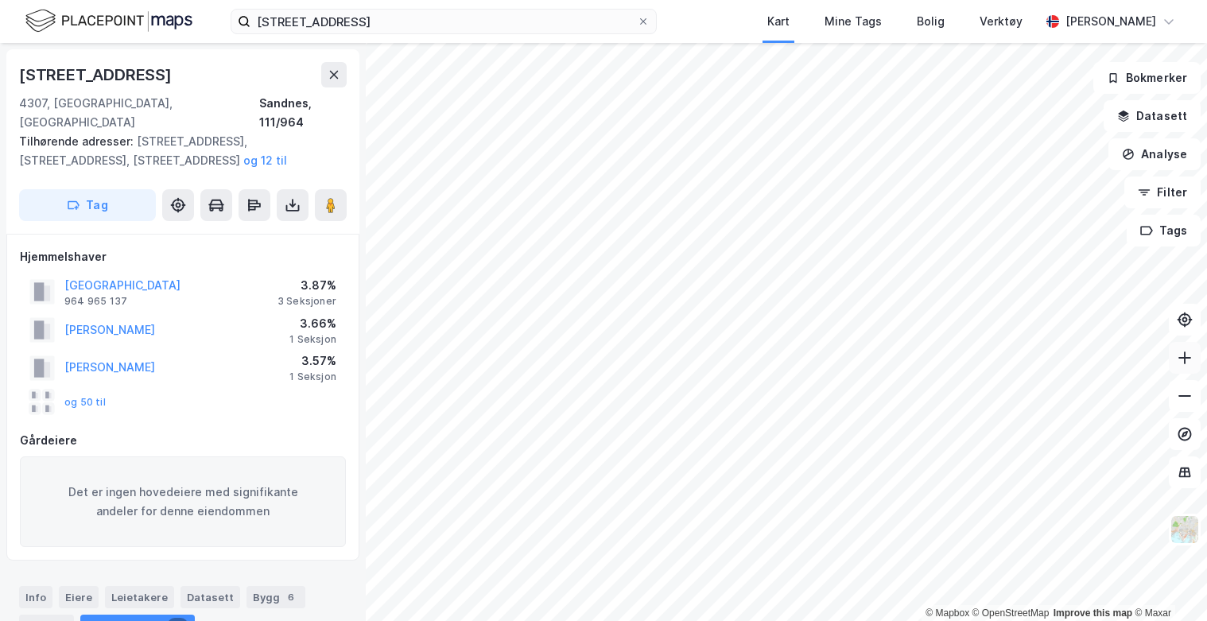
scroll to position [2, 0]
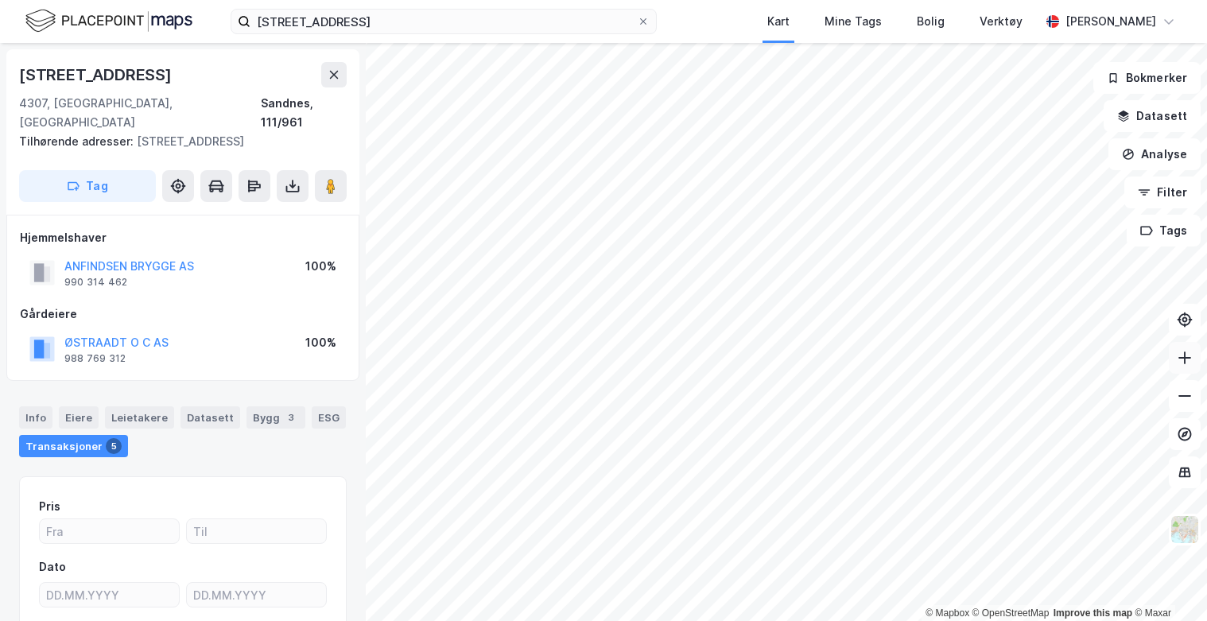
scroll to position [2, 0]
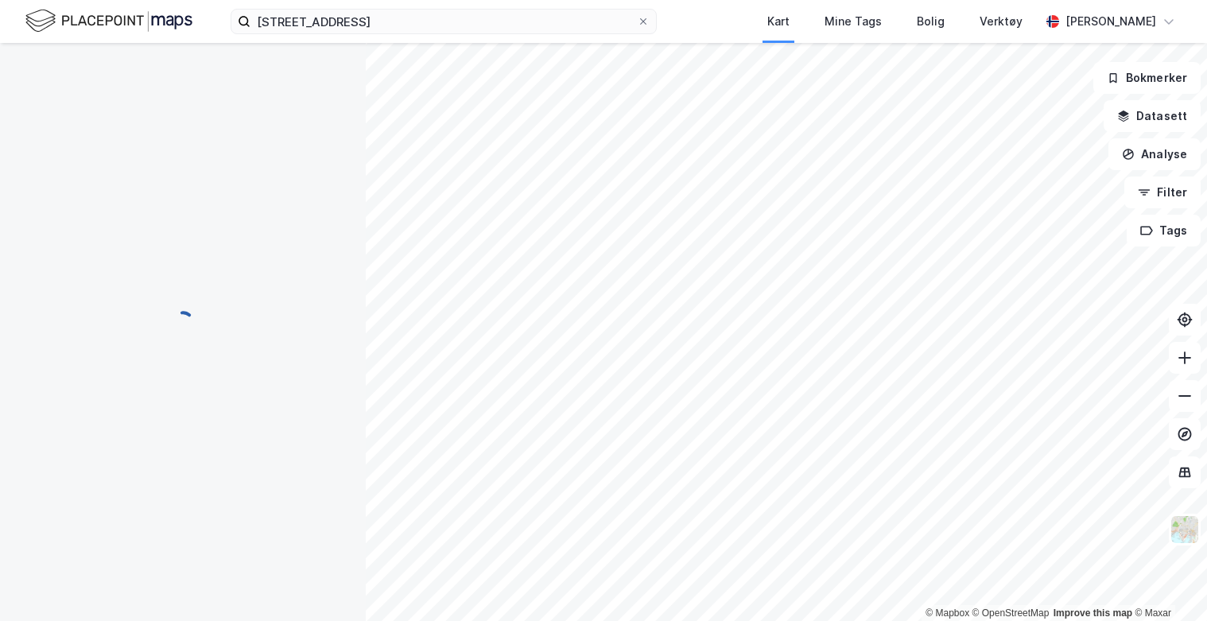
scroll to position [2, 0]
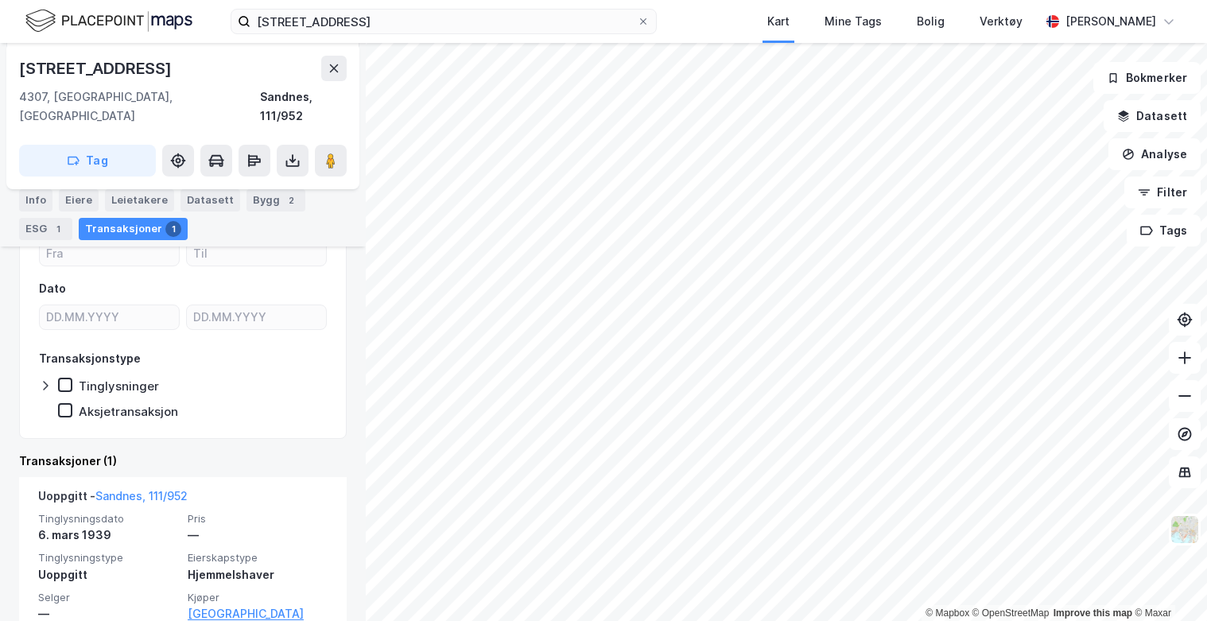
scroll to position [211, 0]
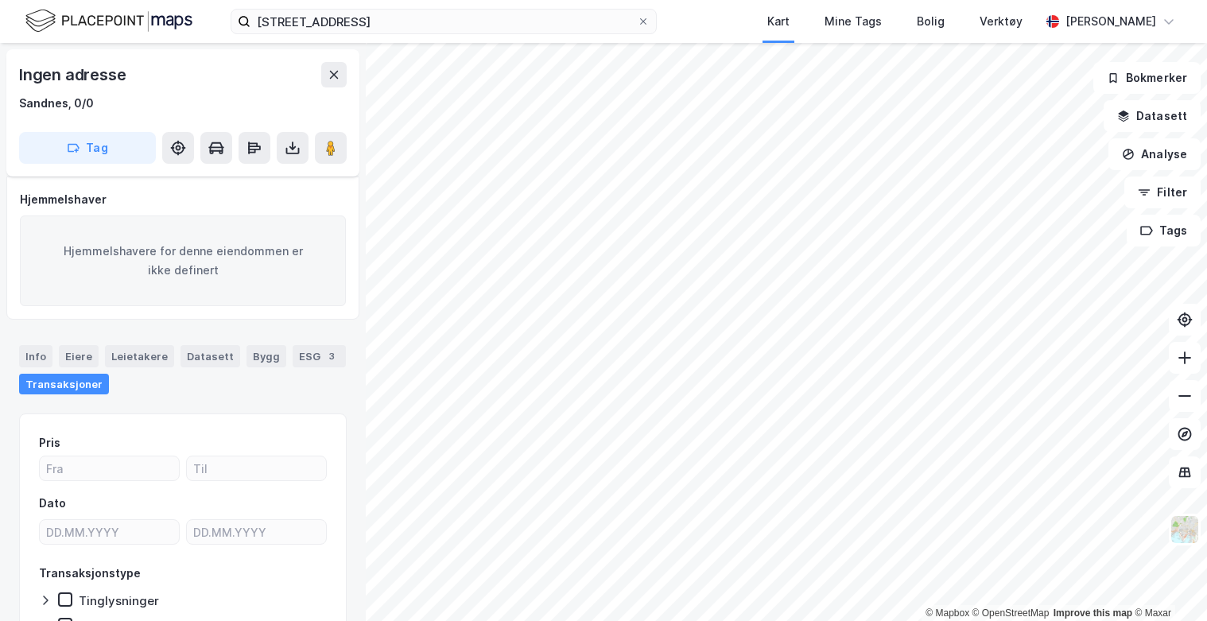
scroll to position [161, 0]
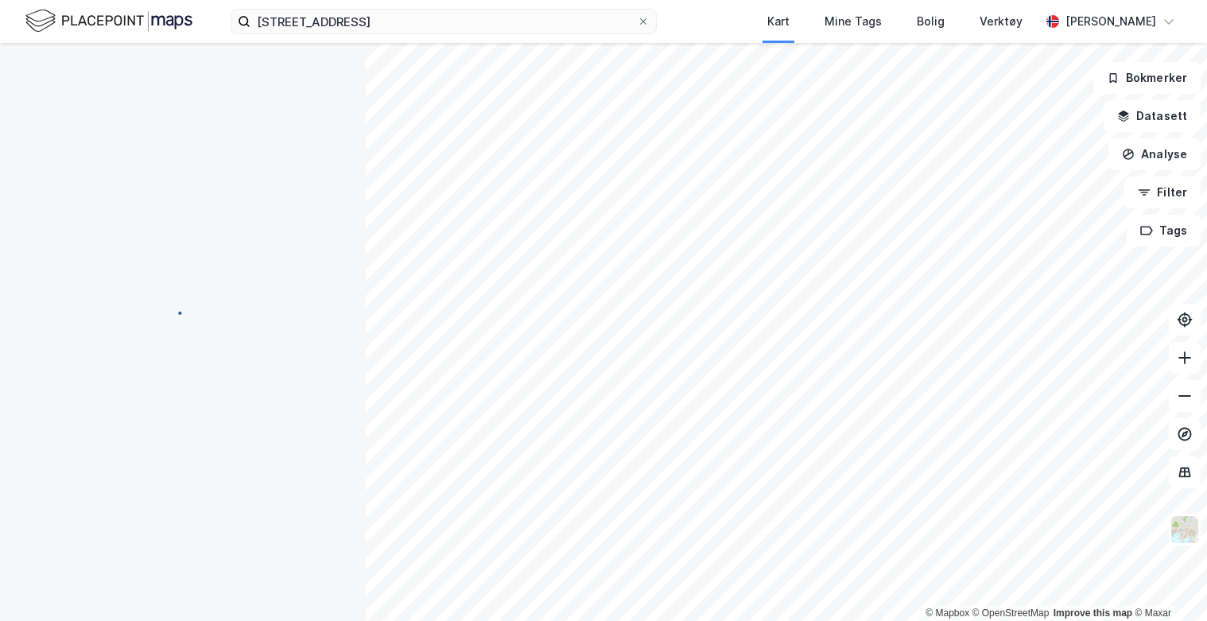
scroll to position [115, 0]
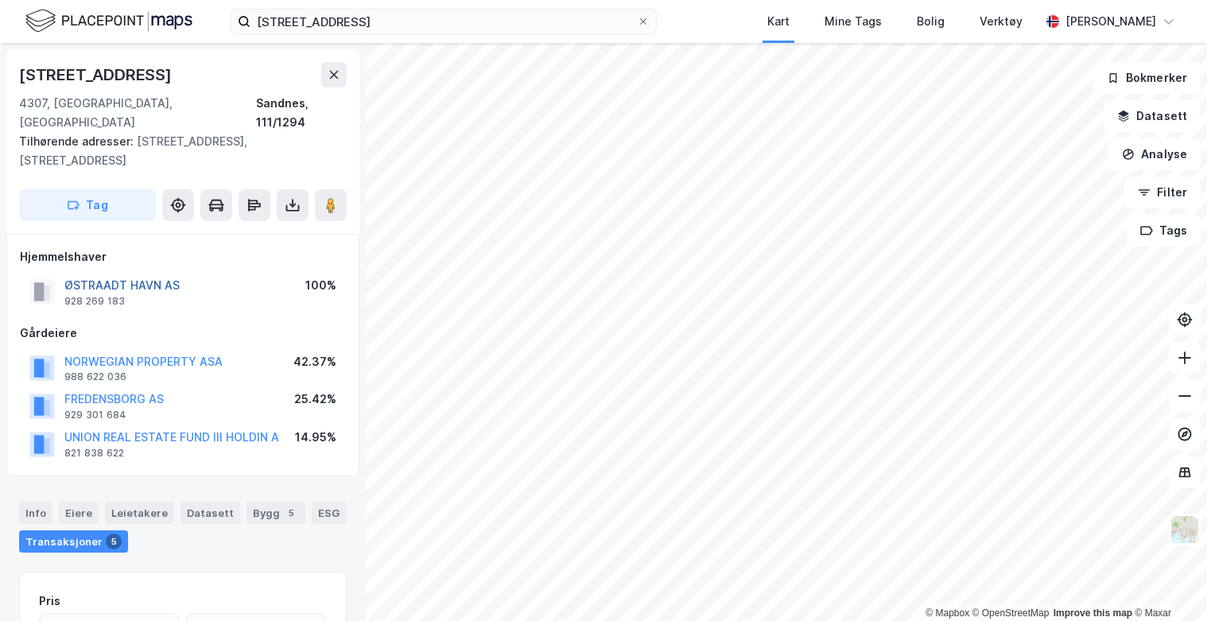
click at [0, 0] on button "ØSTRAADT HAVN AS" at bounding box center [0, 0] width 0 height 0
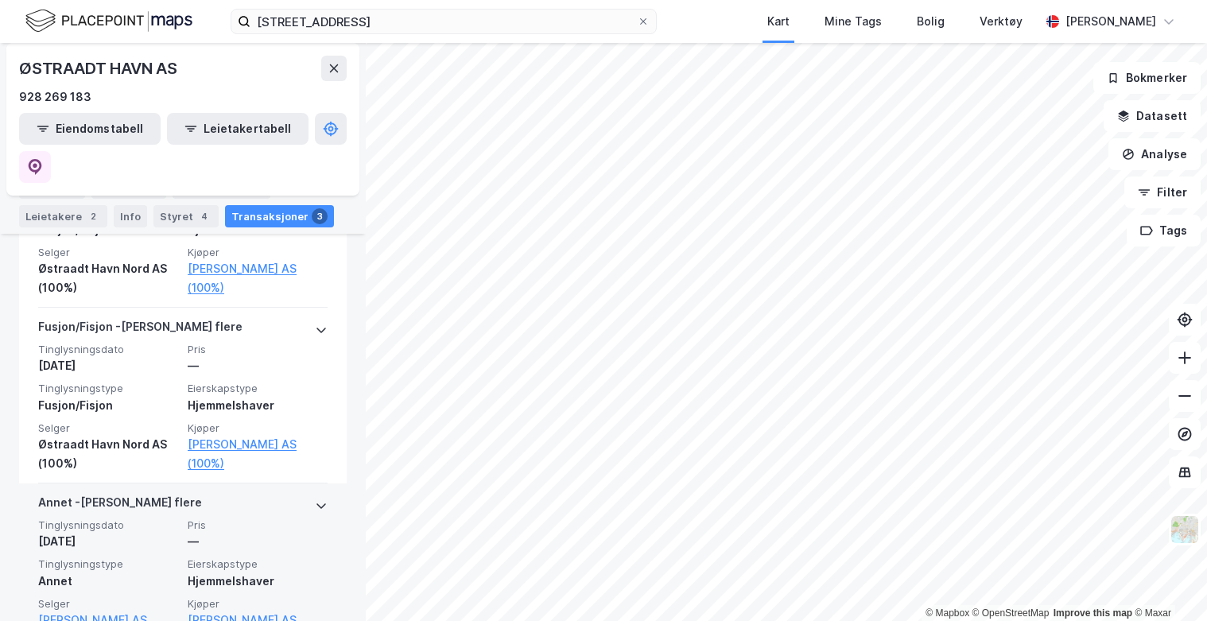
scroll to position [597, 0]
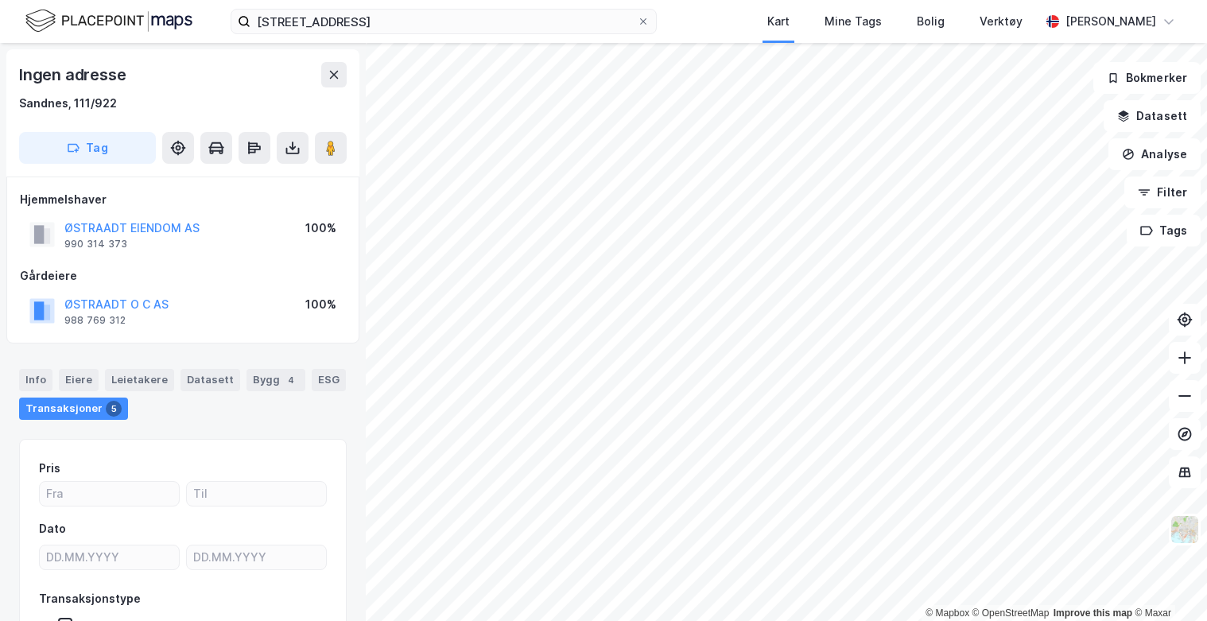
scroll to position [4, 0]
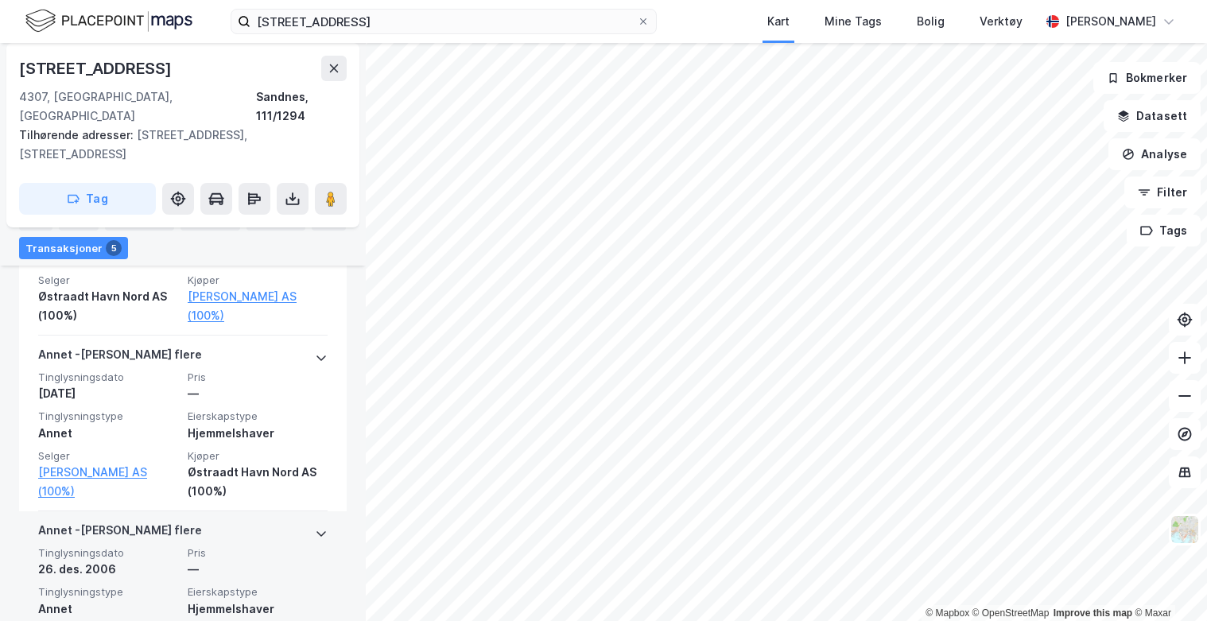
scroll to position [1139, 0]
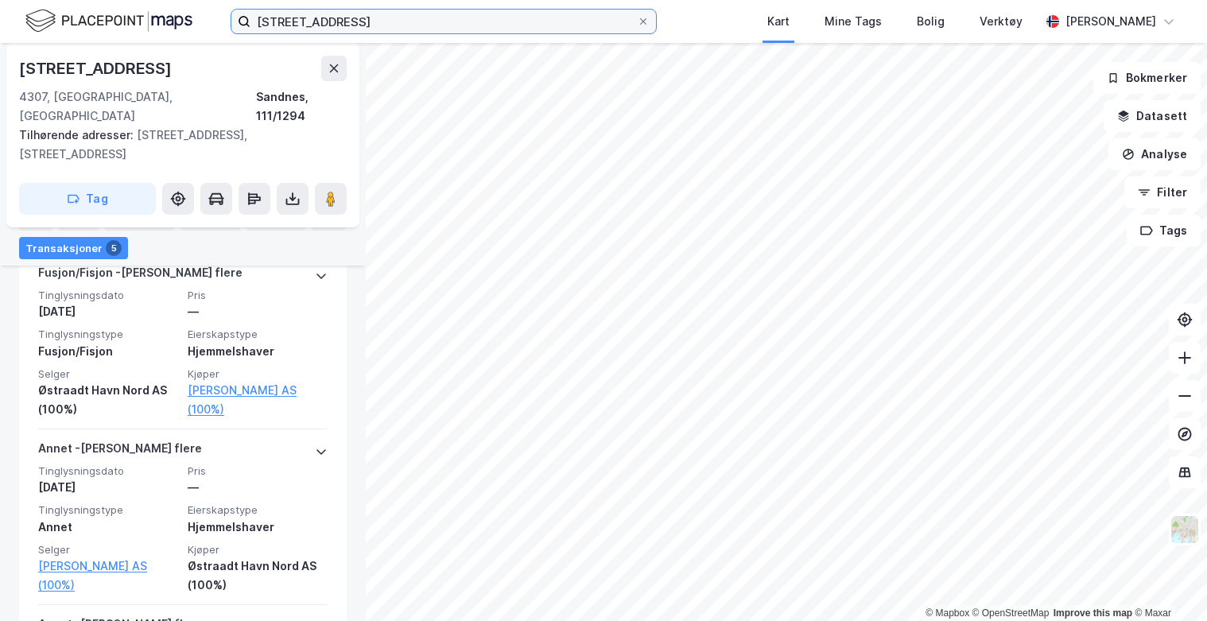
click at [339, 19] on input "strandgata 85, sandnes" at bounding box center [443, 22] width 386 height 24
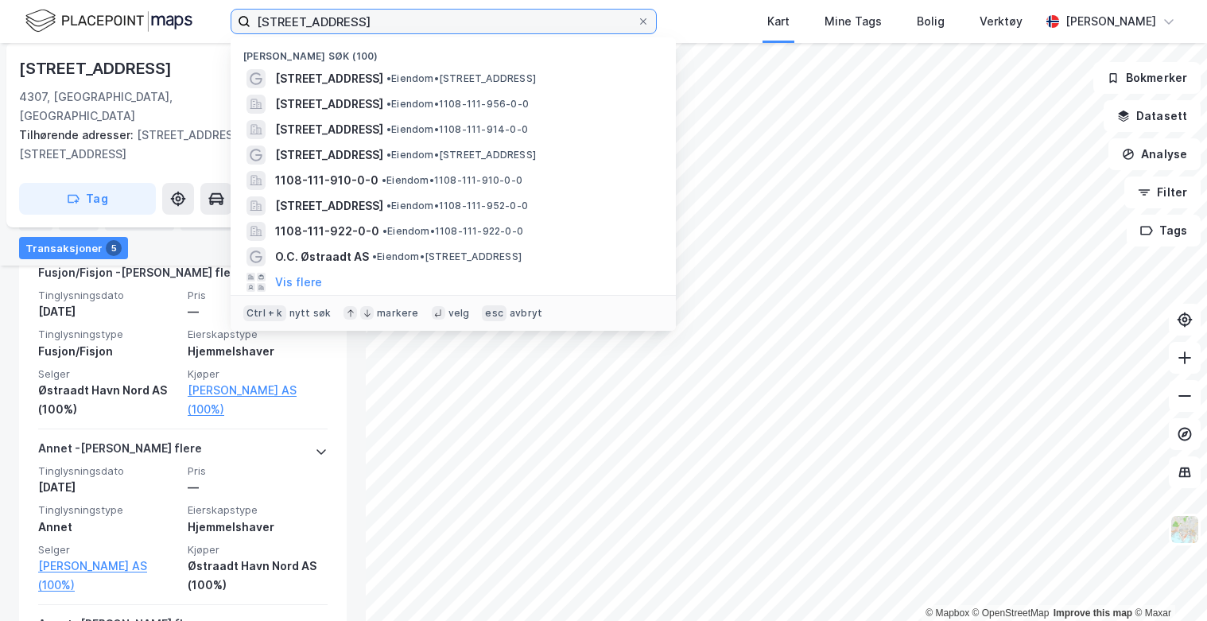
click at [382, 27] on input "strandgata 85, sandnes" at bounding box center [443, 22] width 386 height 24
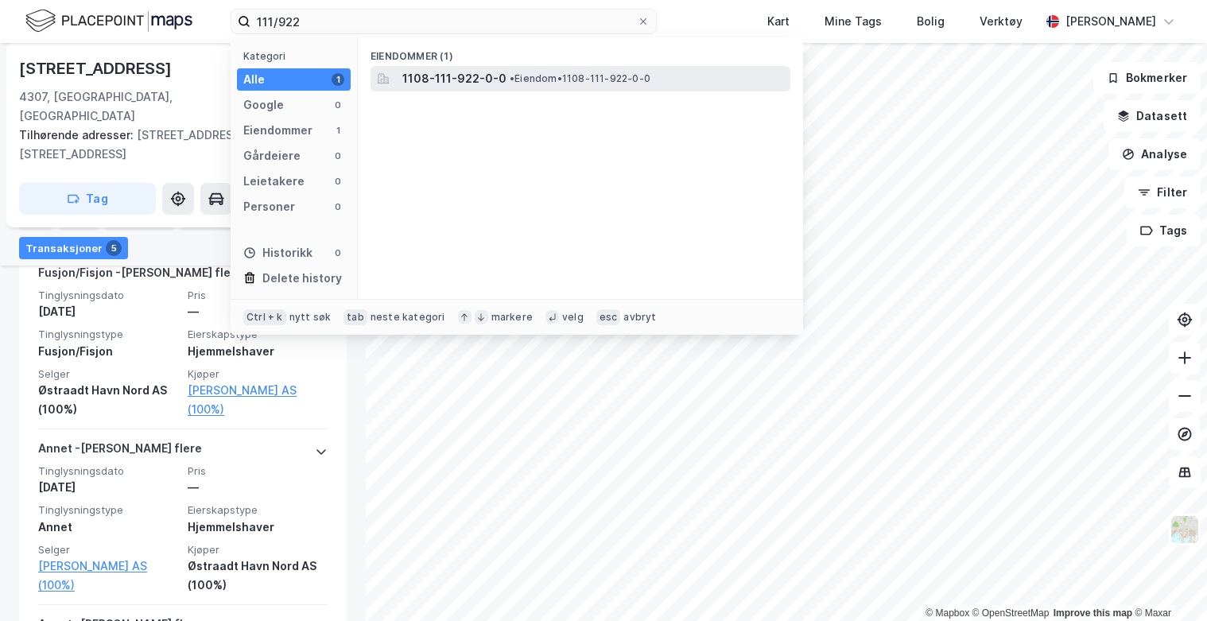
click at [510, 78] on span "•" at bounding box center [512, 78] width 5 height 12
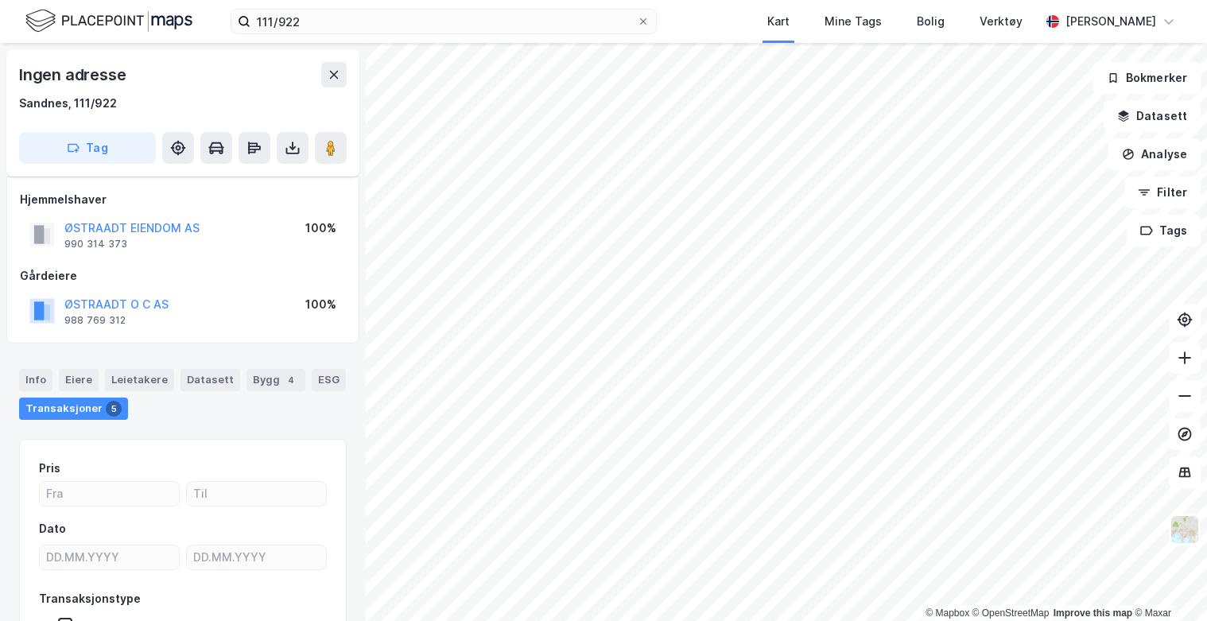
scroll to position [115, 0]
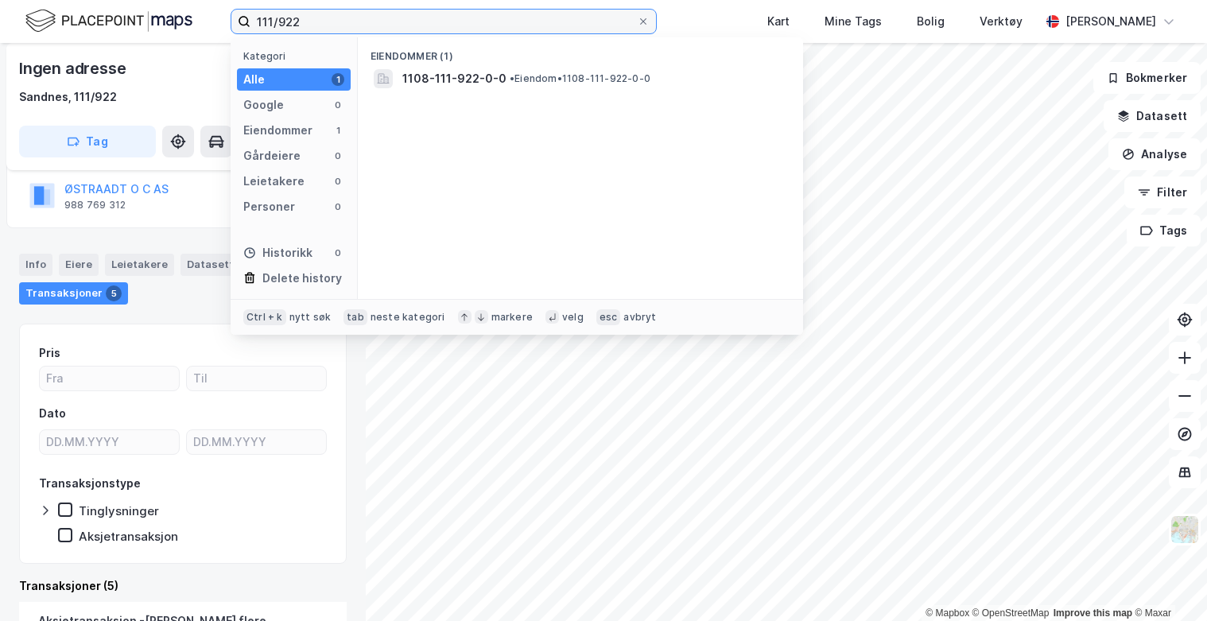
click at [302, 18] on input "111/922" at bounding box center [443, 22] width 386 height 24
type input "111/914"
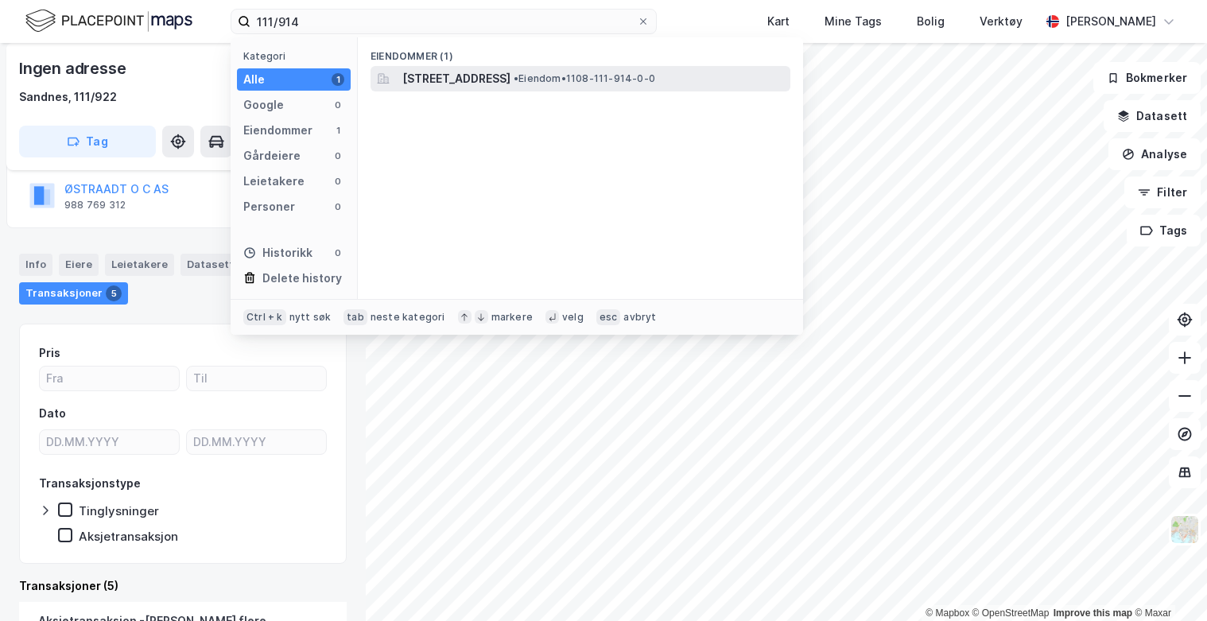
click at [655, 82] on span "• Eiendom • 1108-111-914-0-0" at bounding box center [585, 78] width 142 height 13
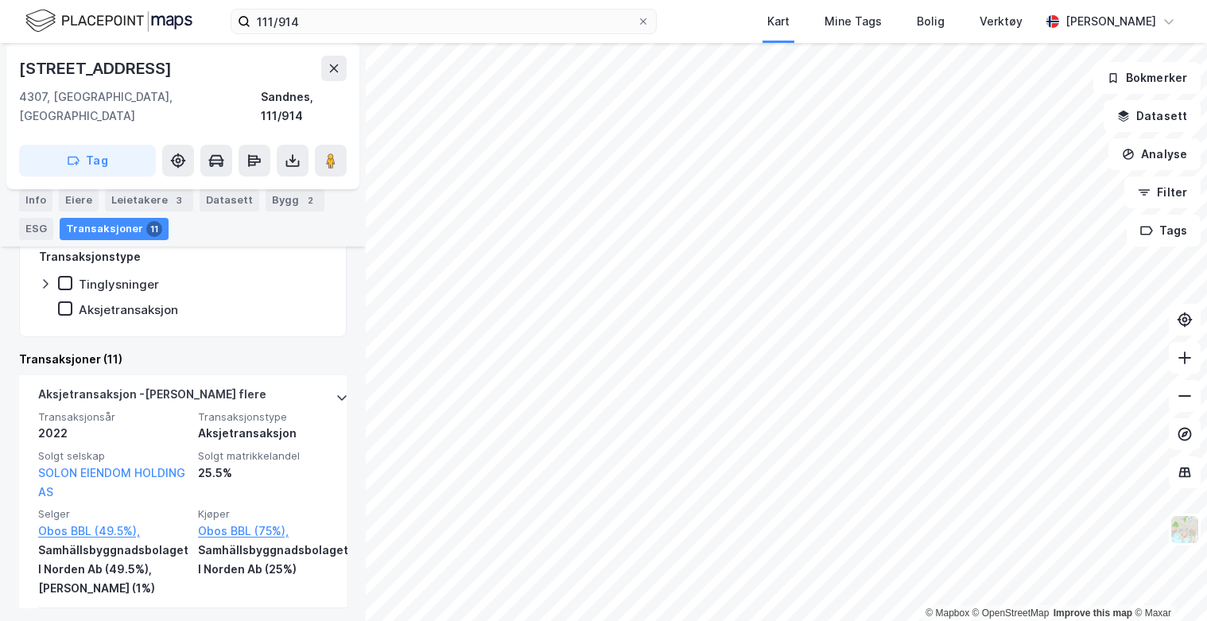
scroll to position [318, 0]
